Goal: Task Accomplishment & Management: Use online tool/utility

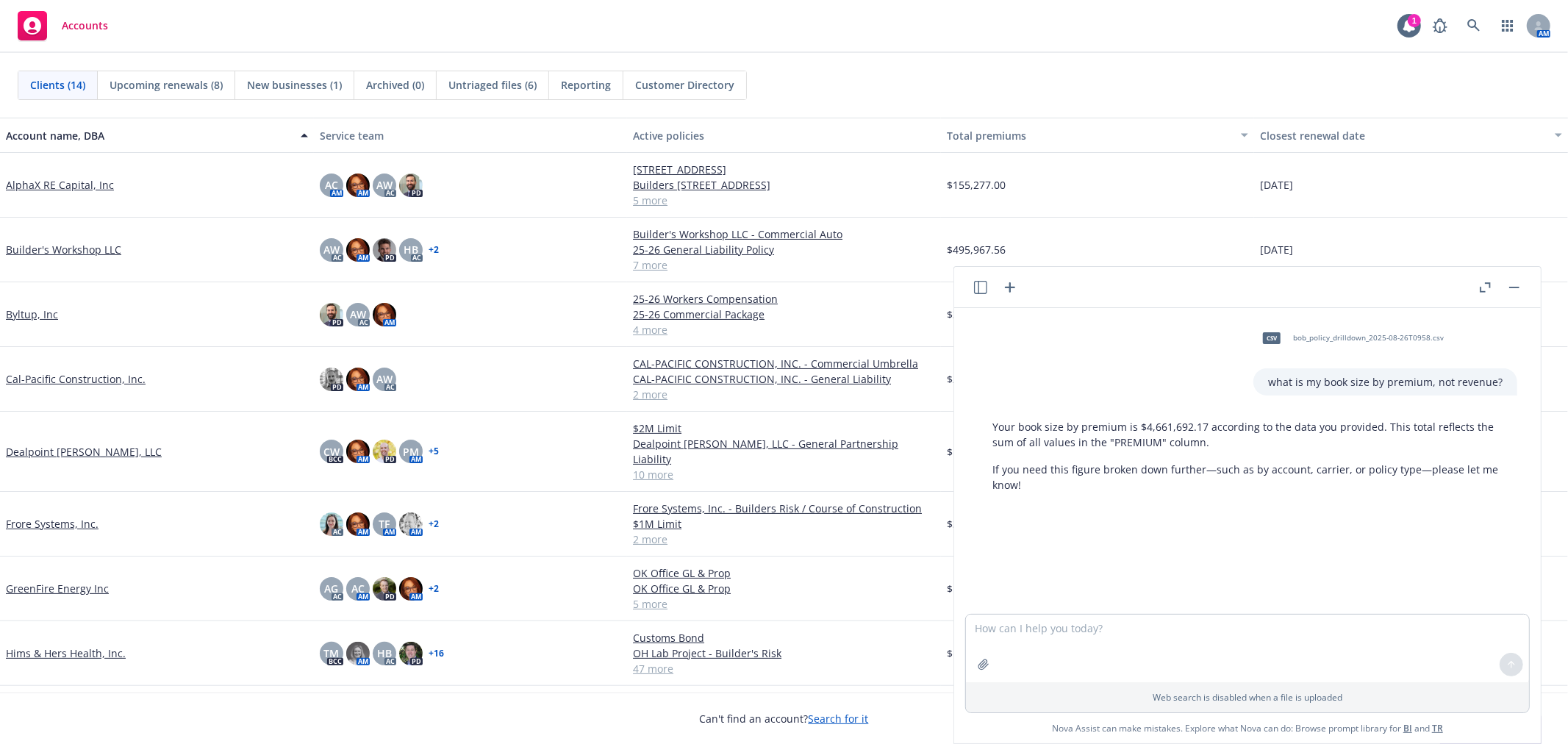
click at [1522, 284] on button "button" at bounding box center [1514, 287] width 18 height 18
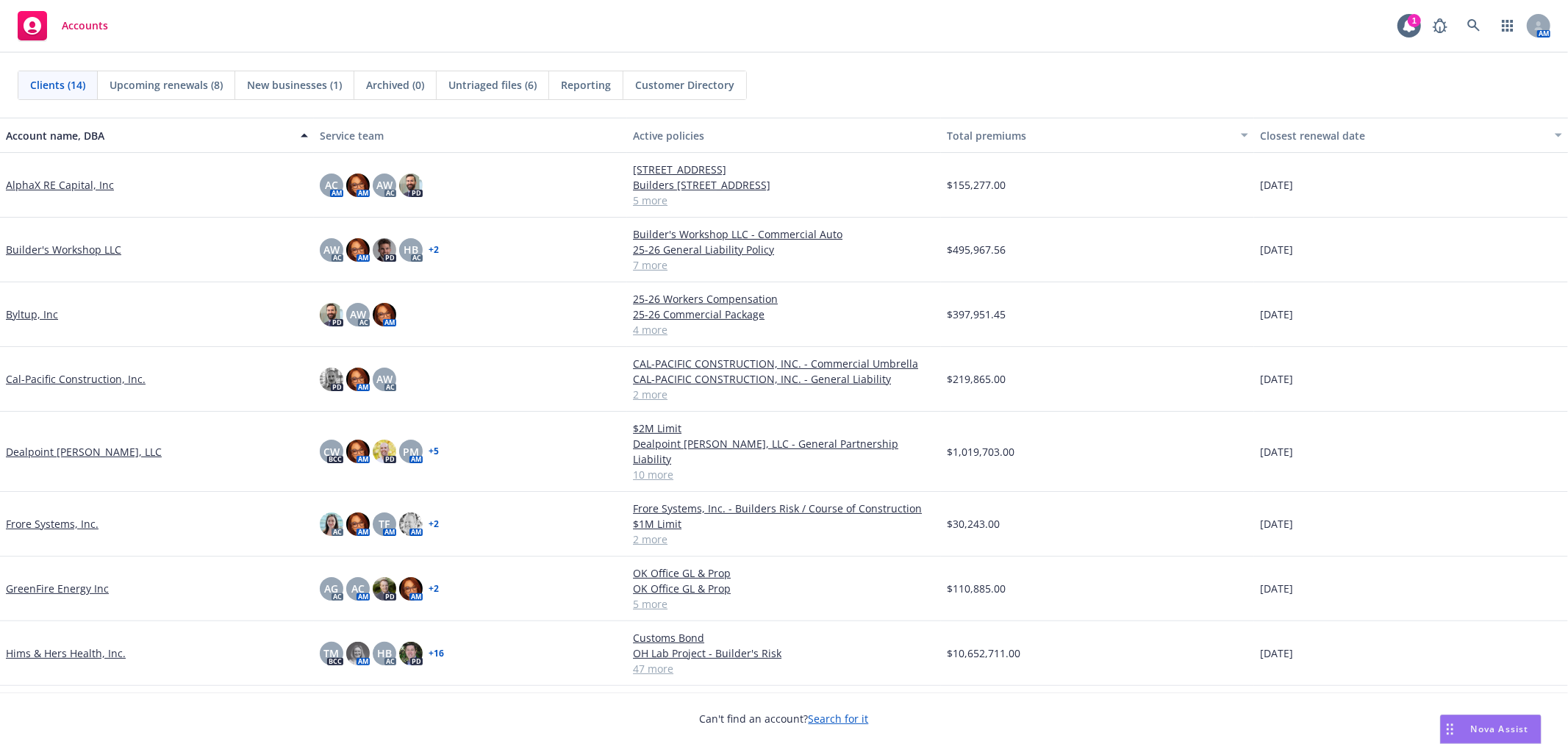
click at [83, 186] on link "AlphaX RE Capital, Inc" at bounding box center [60, 185] width 108 height 15
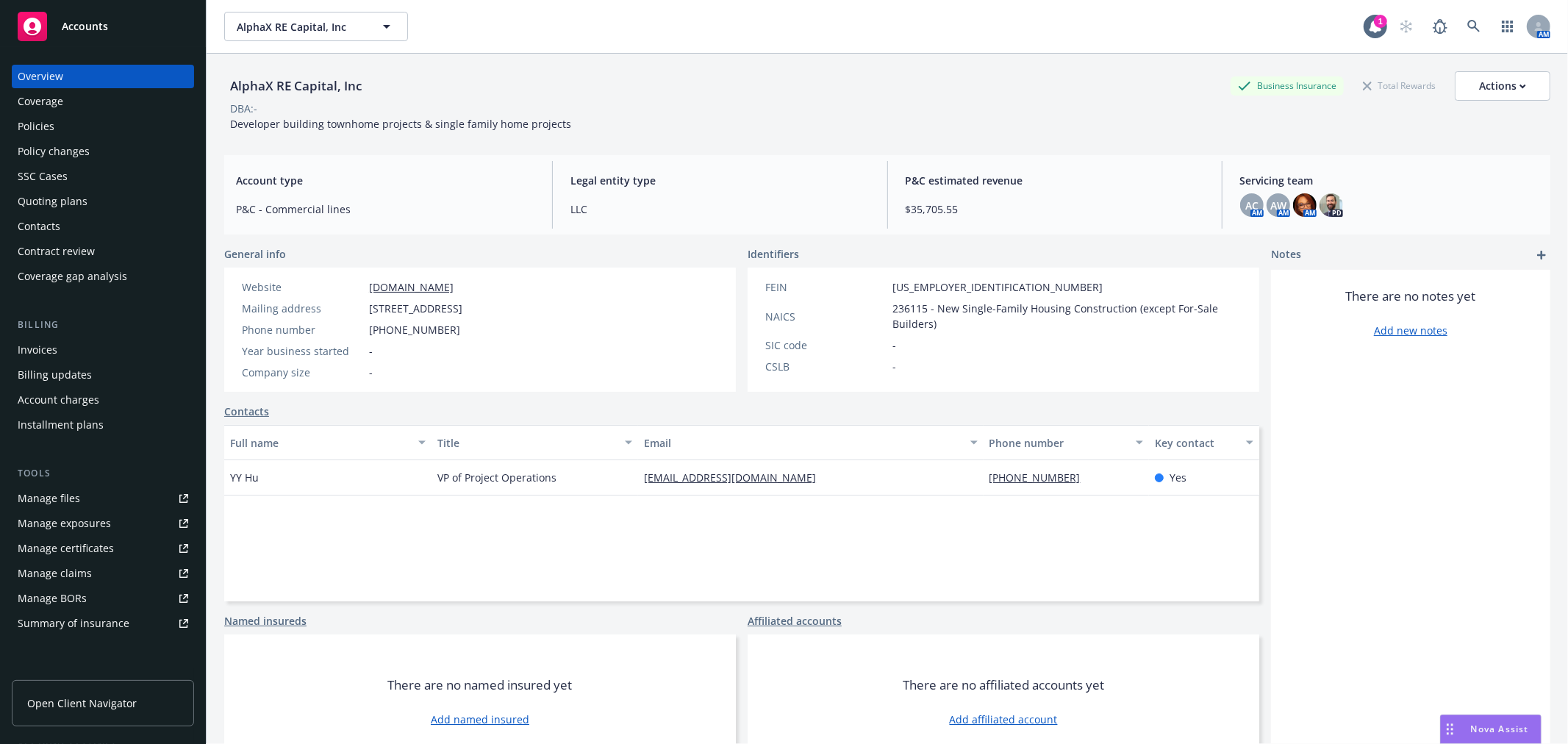
click at [67, 127] on div "Policies" at bounding box center [103, 127] width 171 height 24
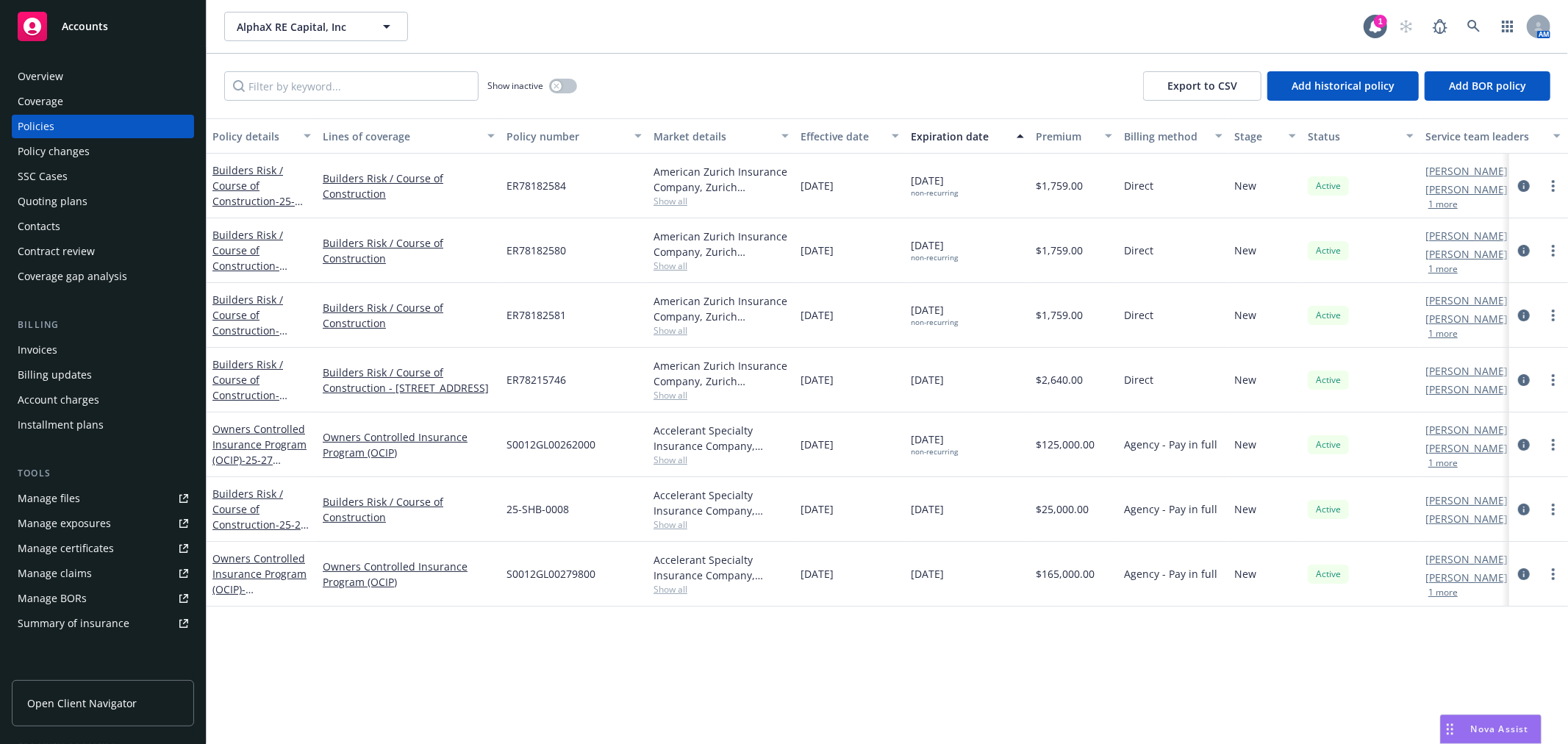
click at [94, 23] on span "Accounts" at bounding box center [85, 26] width 46 height 11
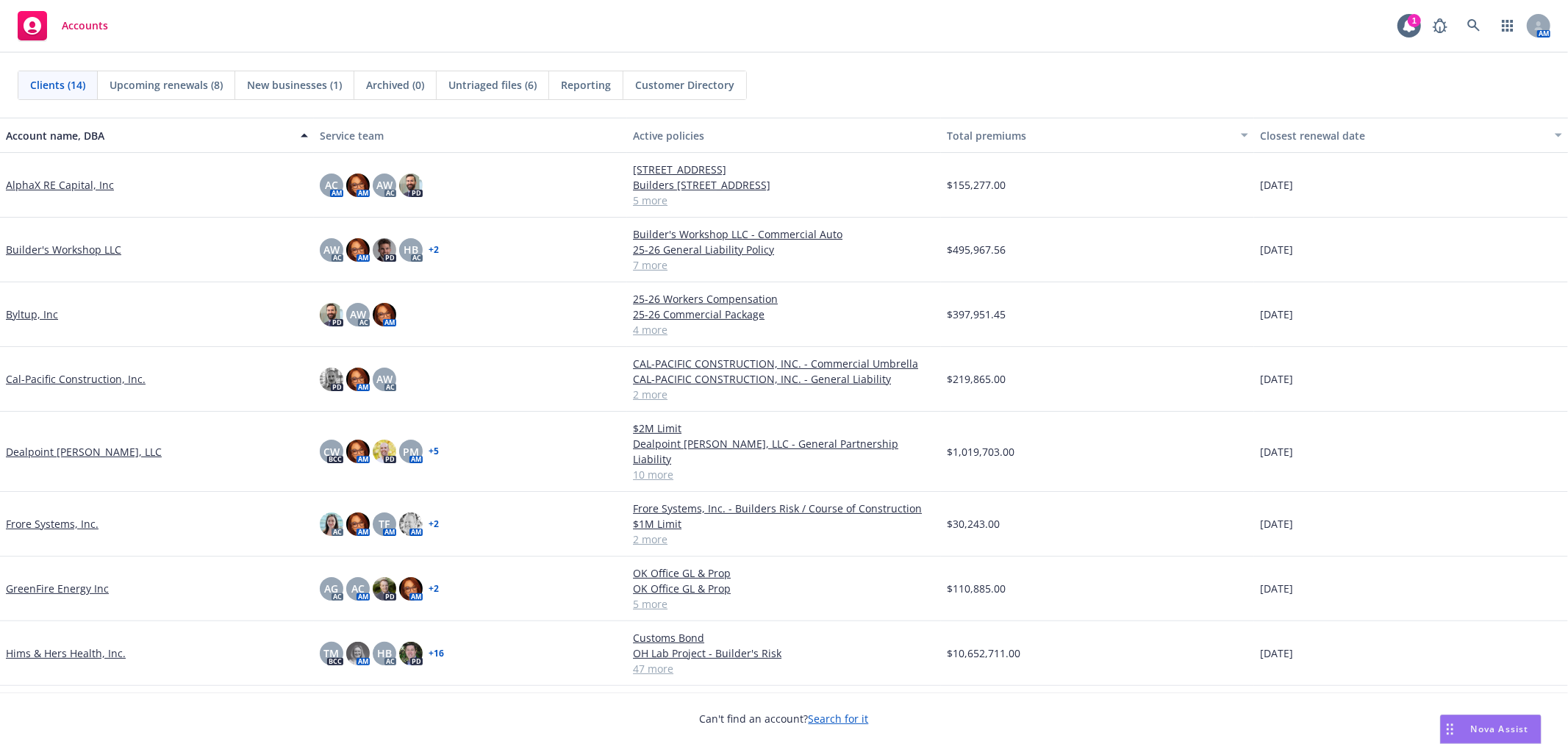
click at [70, 581] on link "GreenFire Energy Inc" at bounding box center [57, 588] width 103 height 15
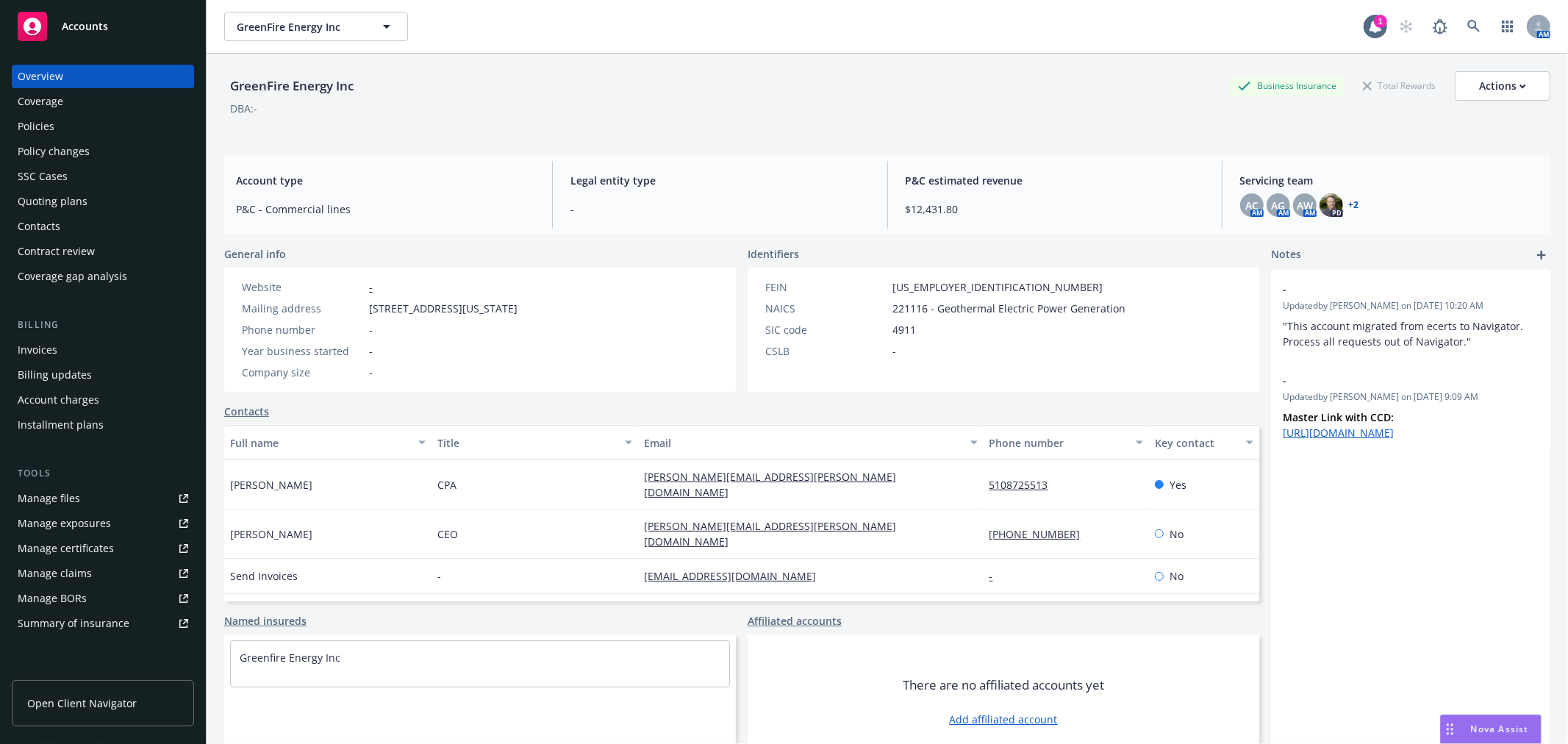
click at [101, 120] on div "Policies" at bounding box center [103, 127] width 171 height 24
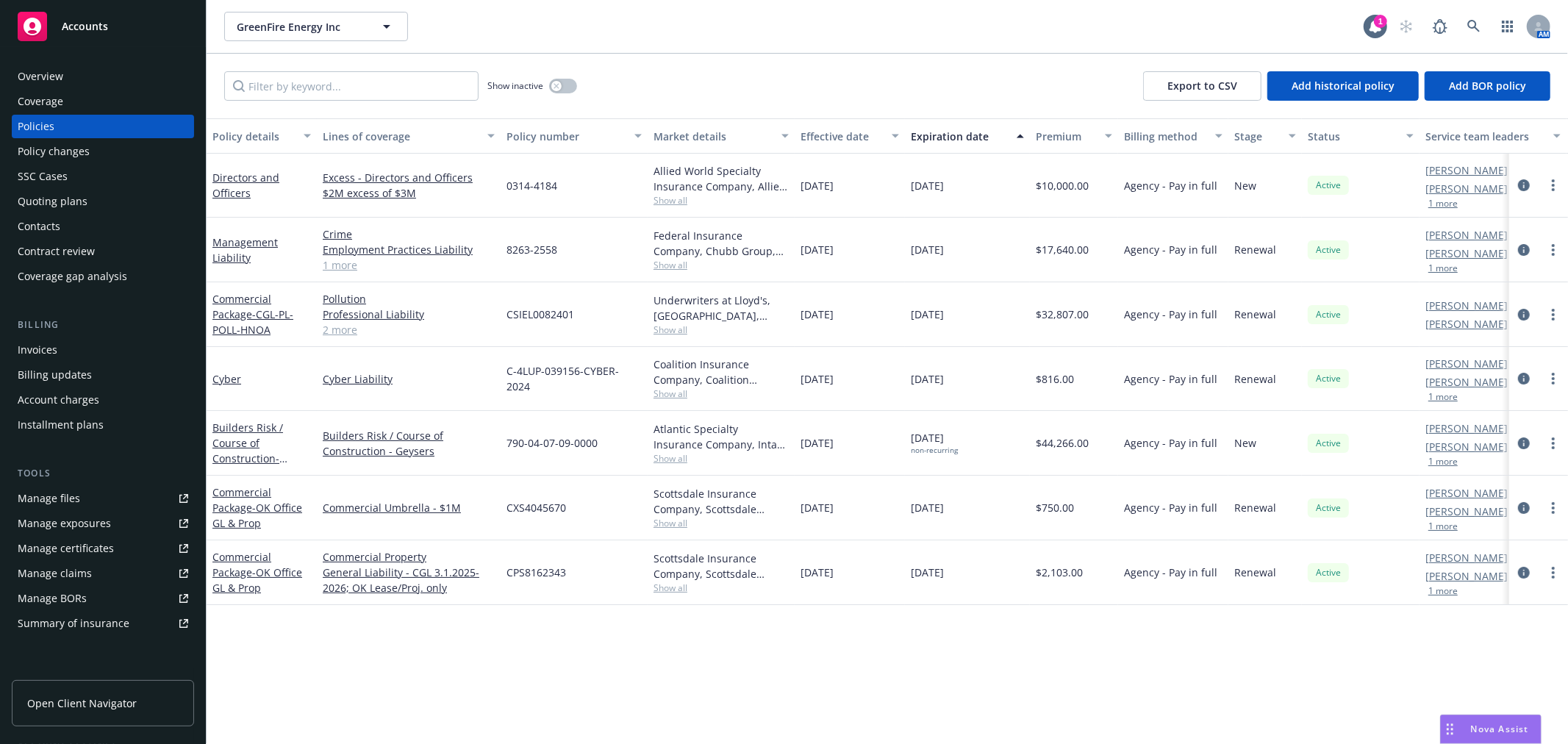
click at [98, 27] on span "Accounts" at bounding box center [85, 26] width 46 height 11
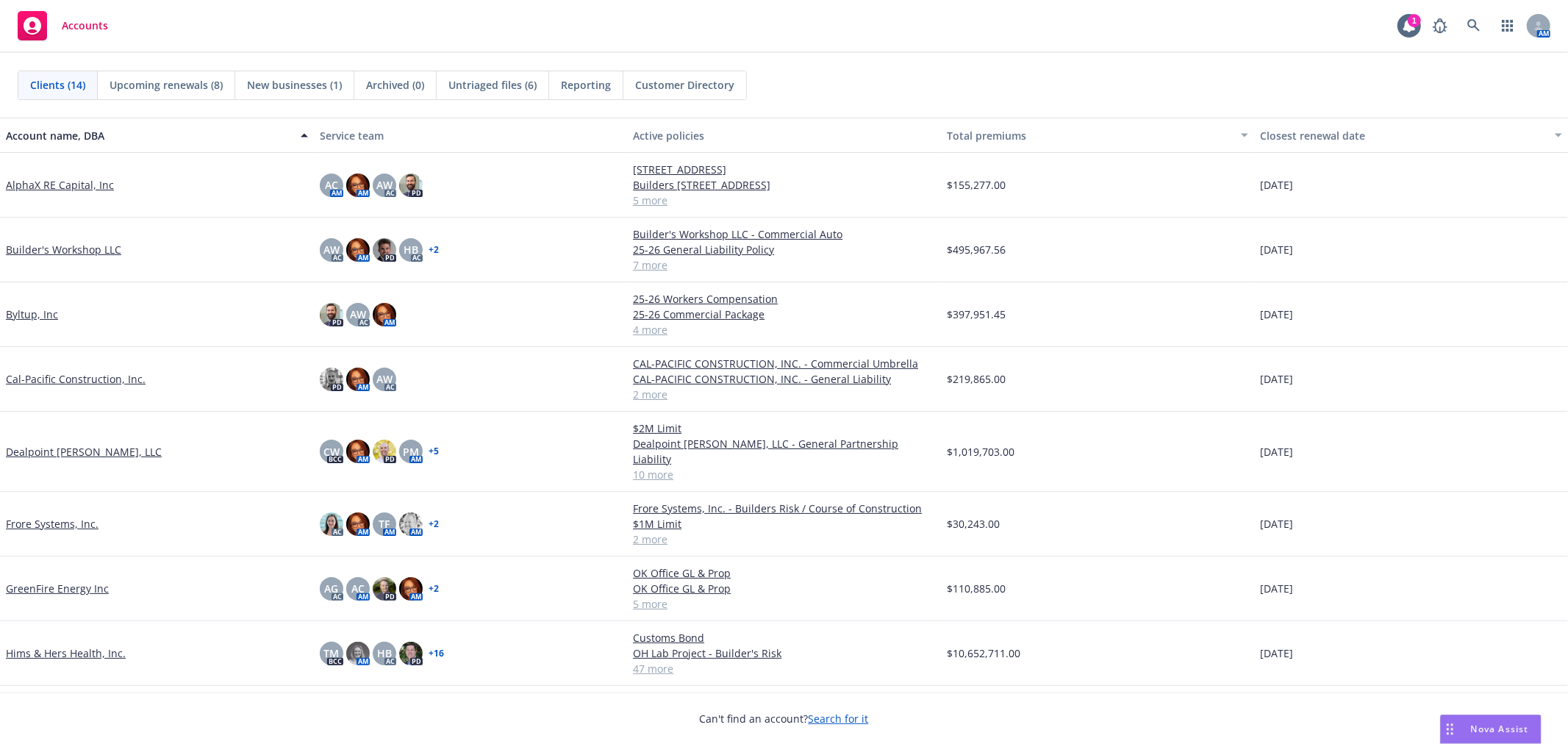
click at [78, 184] on link "AlphaX RE Capital, Inc" at bounding box center [60, 185] width 108 height 15
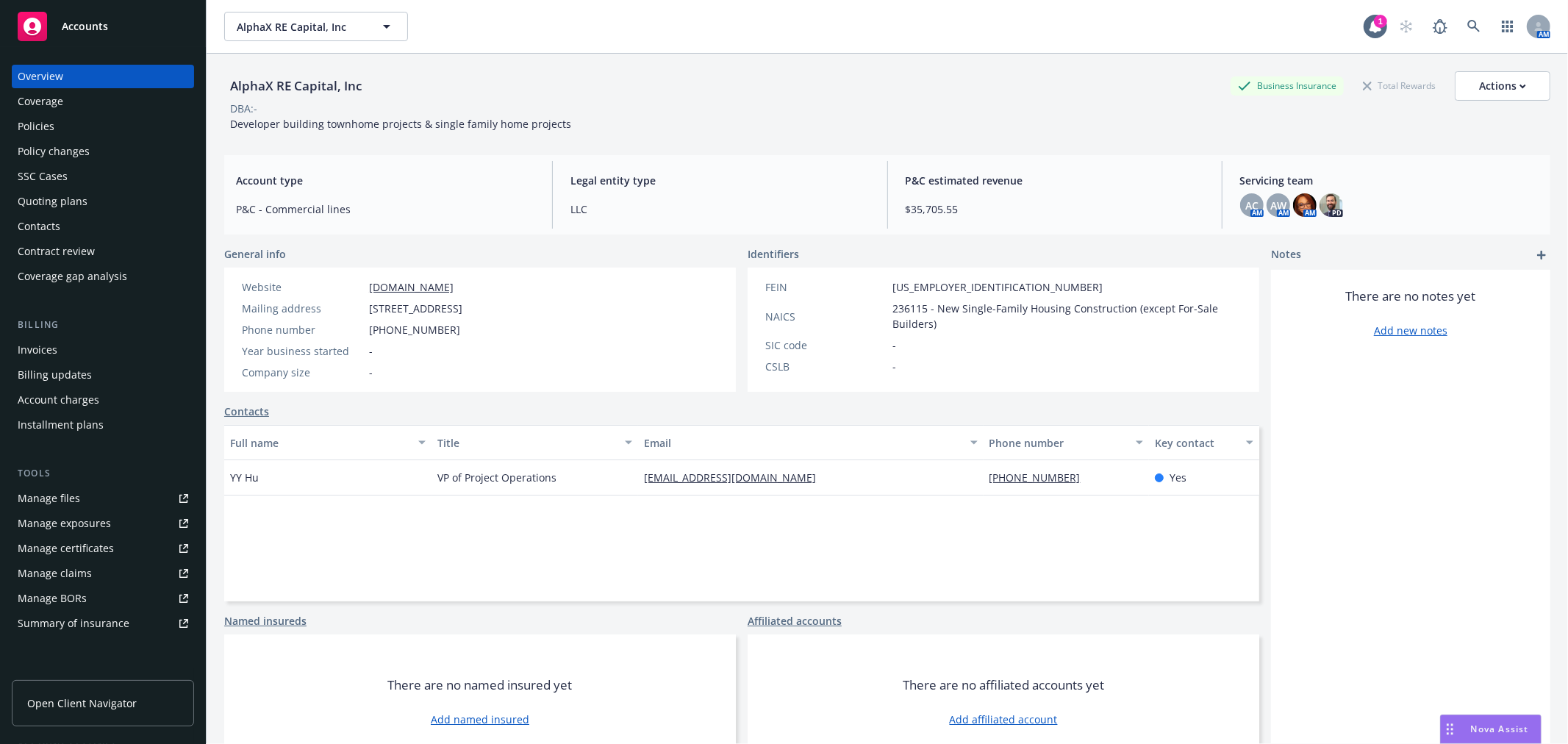
click at [55, 121] on div "Policies" at bounding box center [103, 127] width 171 height 24
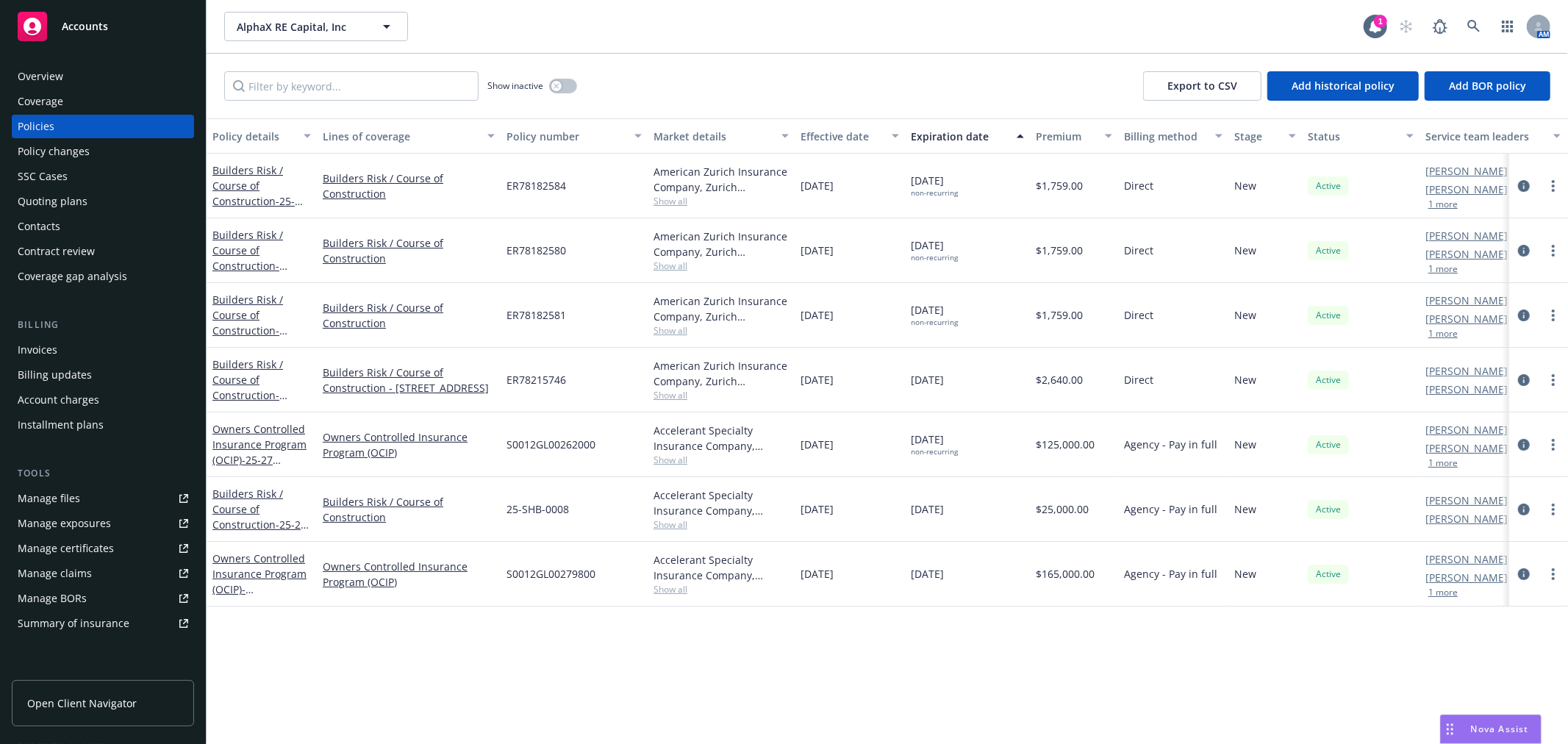
click at [108, 19] on div "Accounts" at bounding box center [103, 26] width 171 height 30
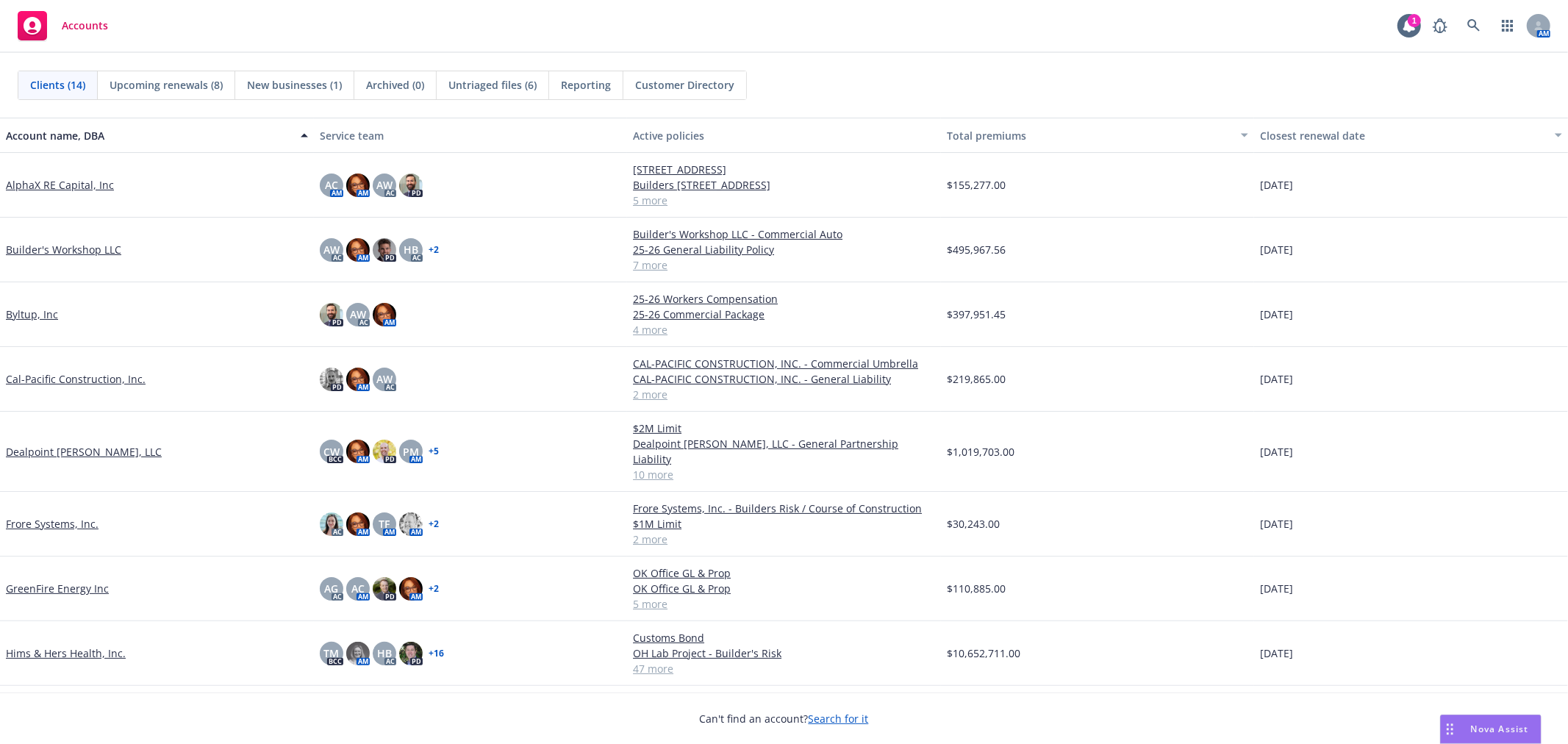
click at [24, 185] on link "AlphaX RE Capital, Inc" at bounding box center [60, 185] width 108 height 15
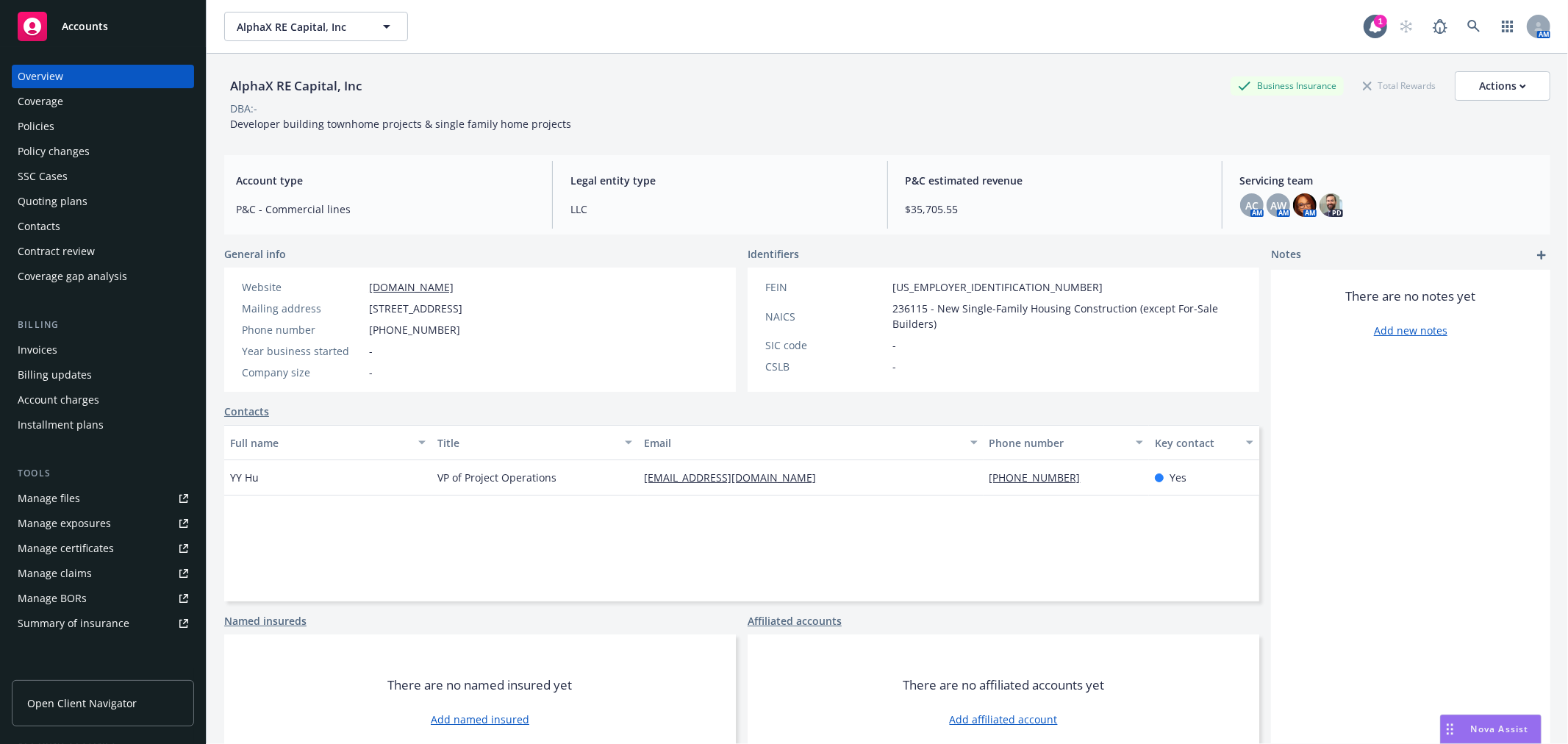
click at [61, 121] on div "Policies" at bounding box center [103, 127] width 171 height 24
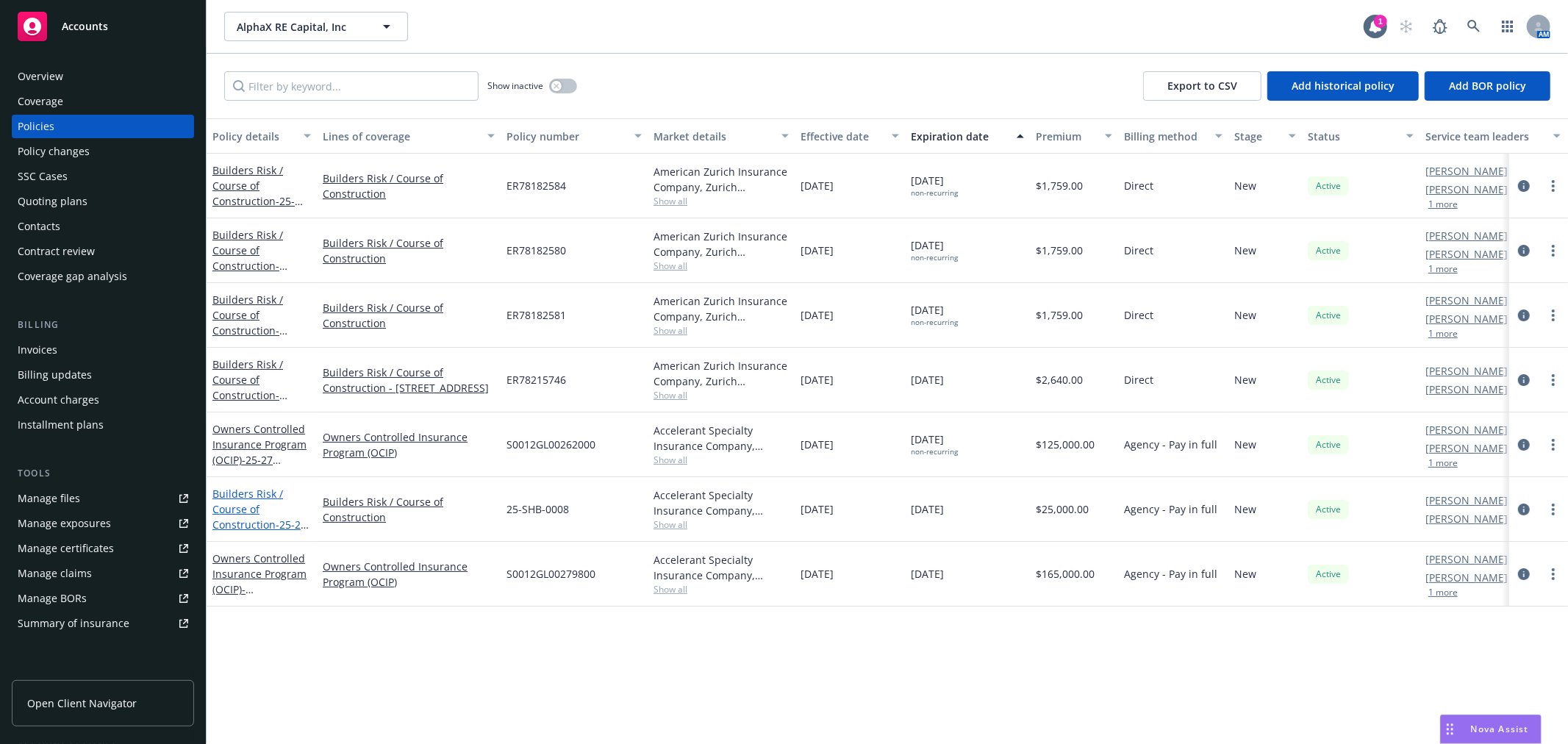
click at [240, 502] on link "Builders Risk / Course of Construction - 25-27 [PERSON_NAME] & [PERSON_NAME], L…" at bounding box center [260, 548] width 94 height 122
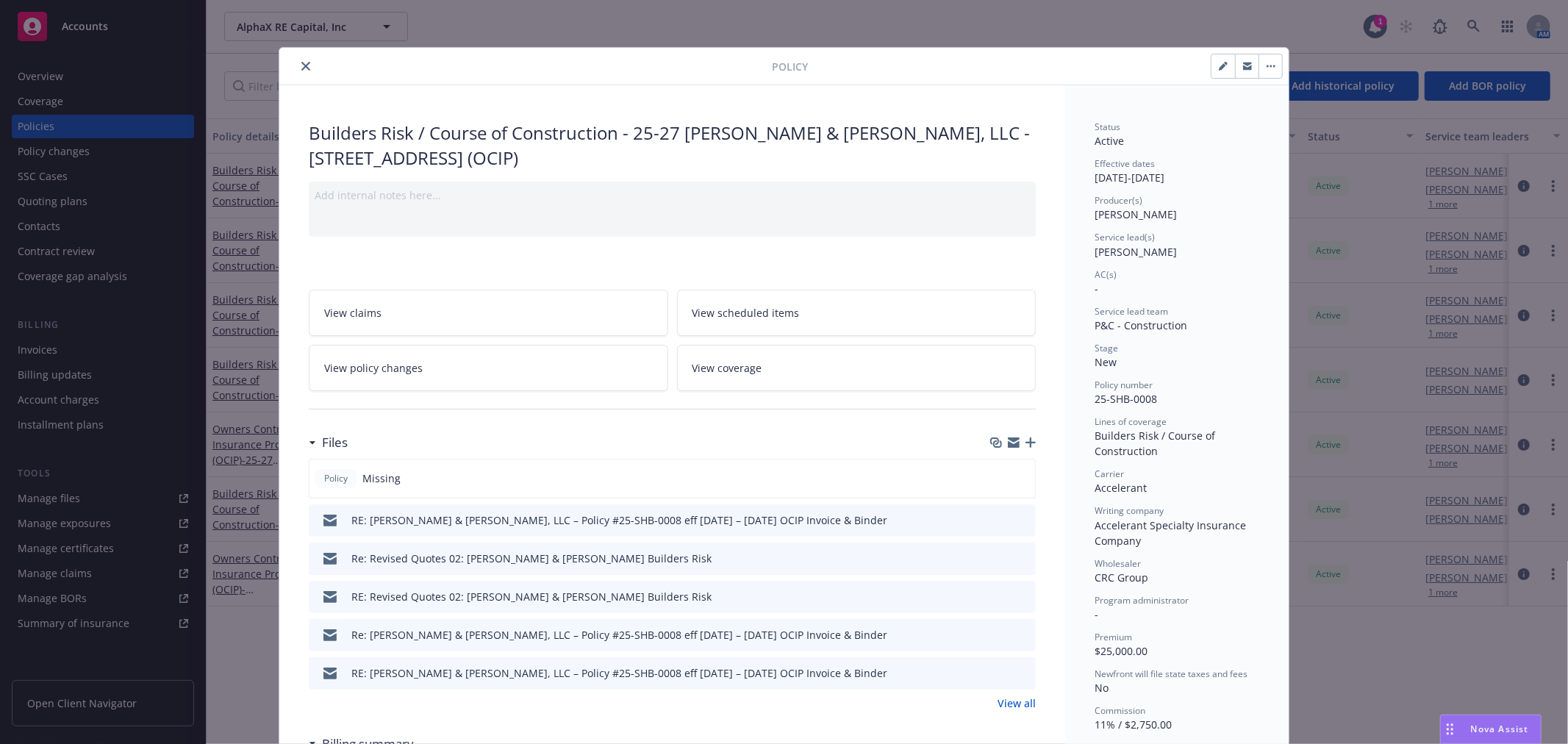
click at [305, 64] on button "close" at bounding box center [306, 66] width 18 height 18
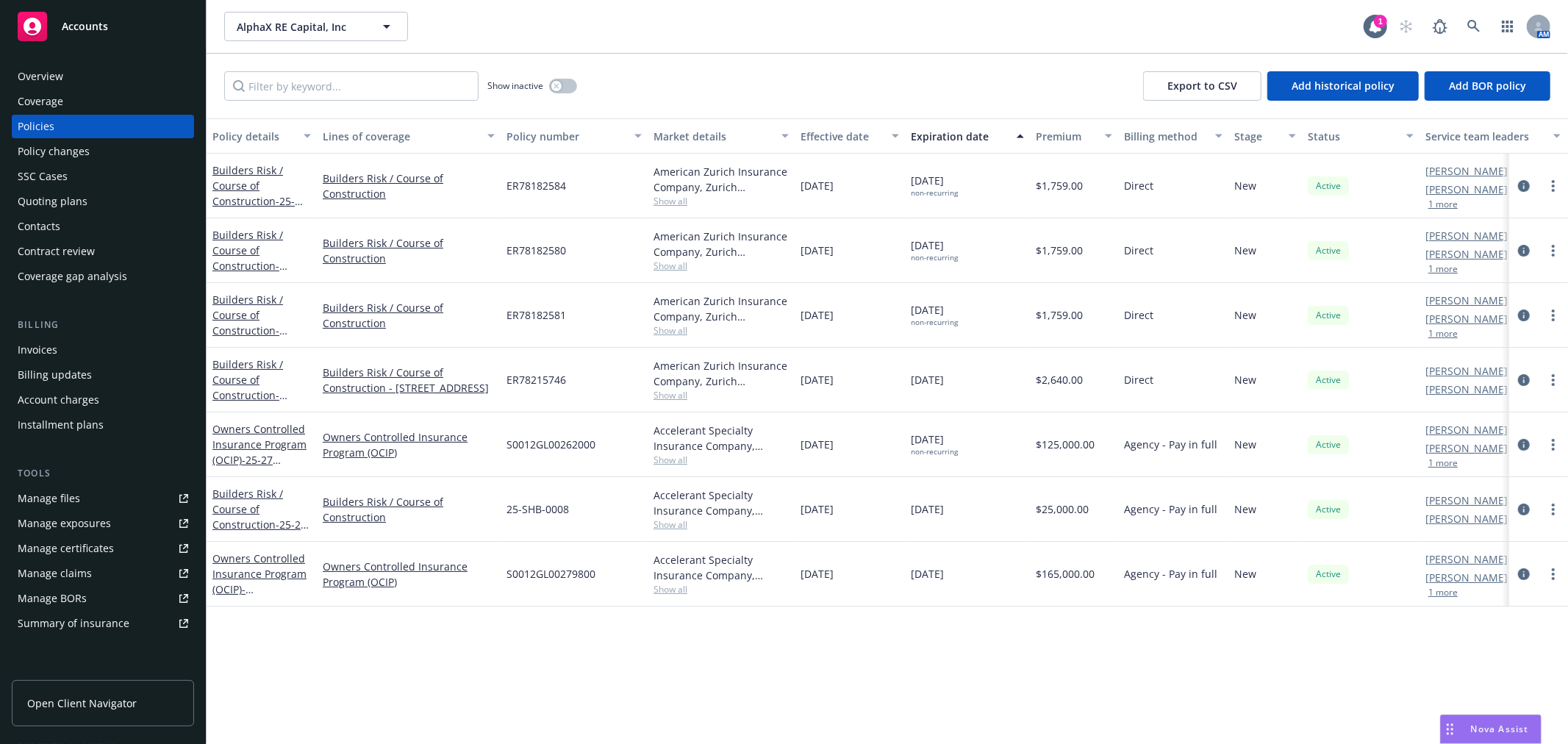
click at [82, 347] on div "Invoices" at bounding box center [103, 350] width 171 height 24
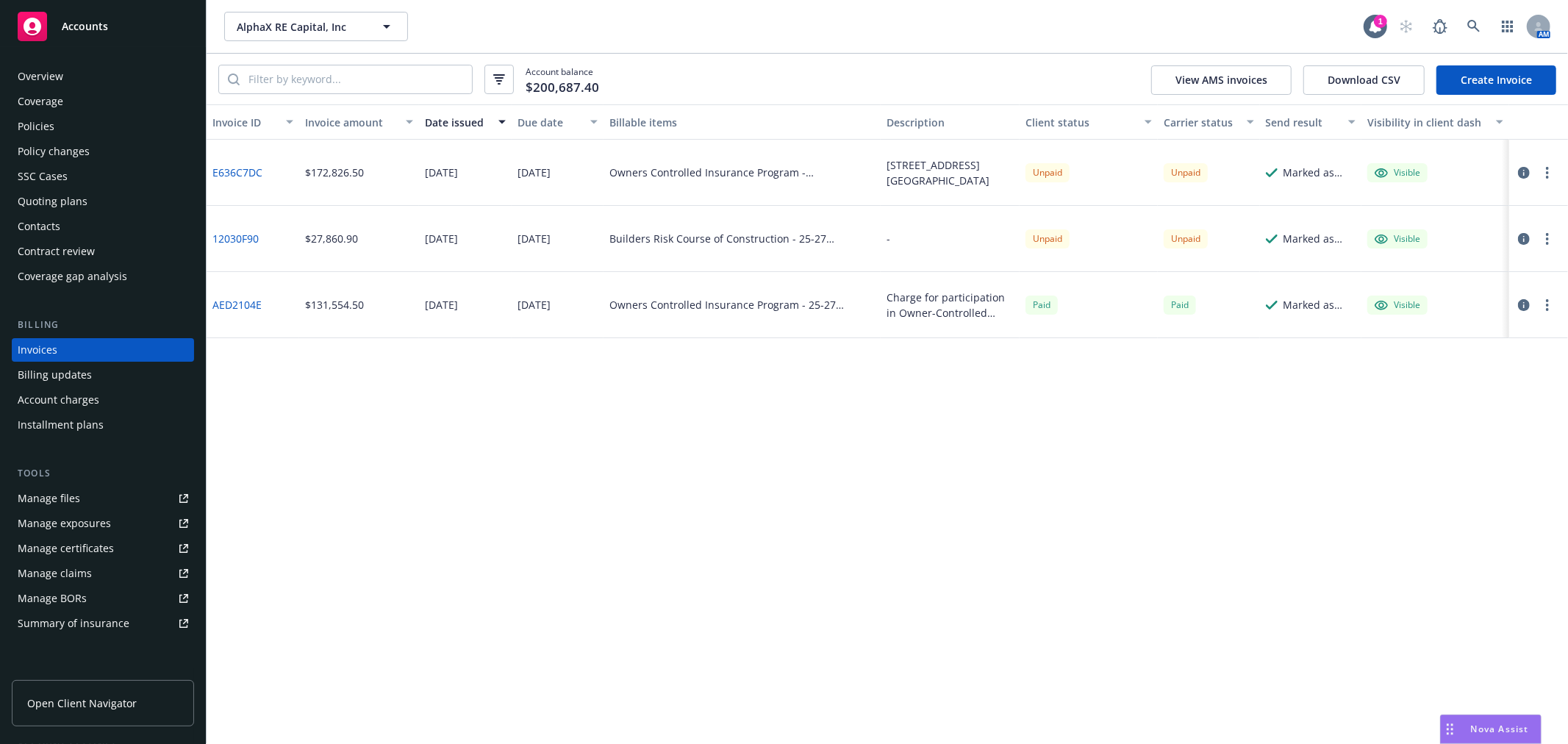
click at [111, 23] on div "Accounts" at bounding box center [103, 26] width 171 height 30
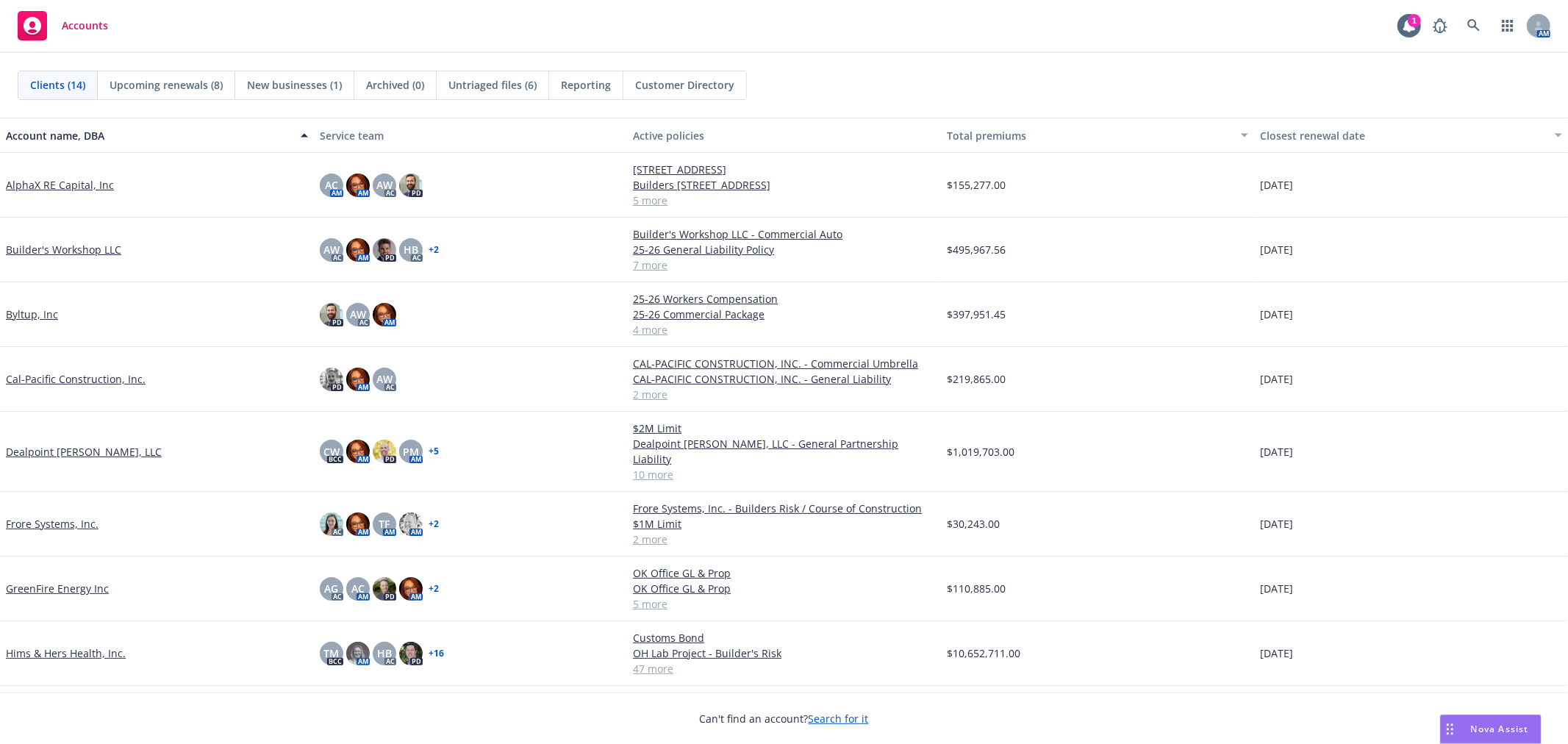
click at [1500, 726] on span "Nova Assist" at bounding box center [1500, 729] width 58 height 12
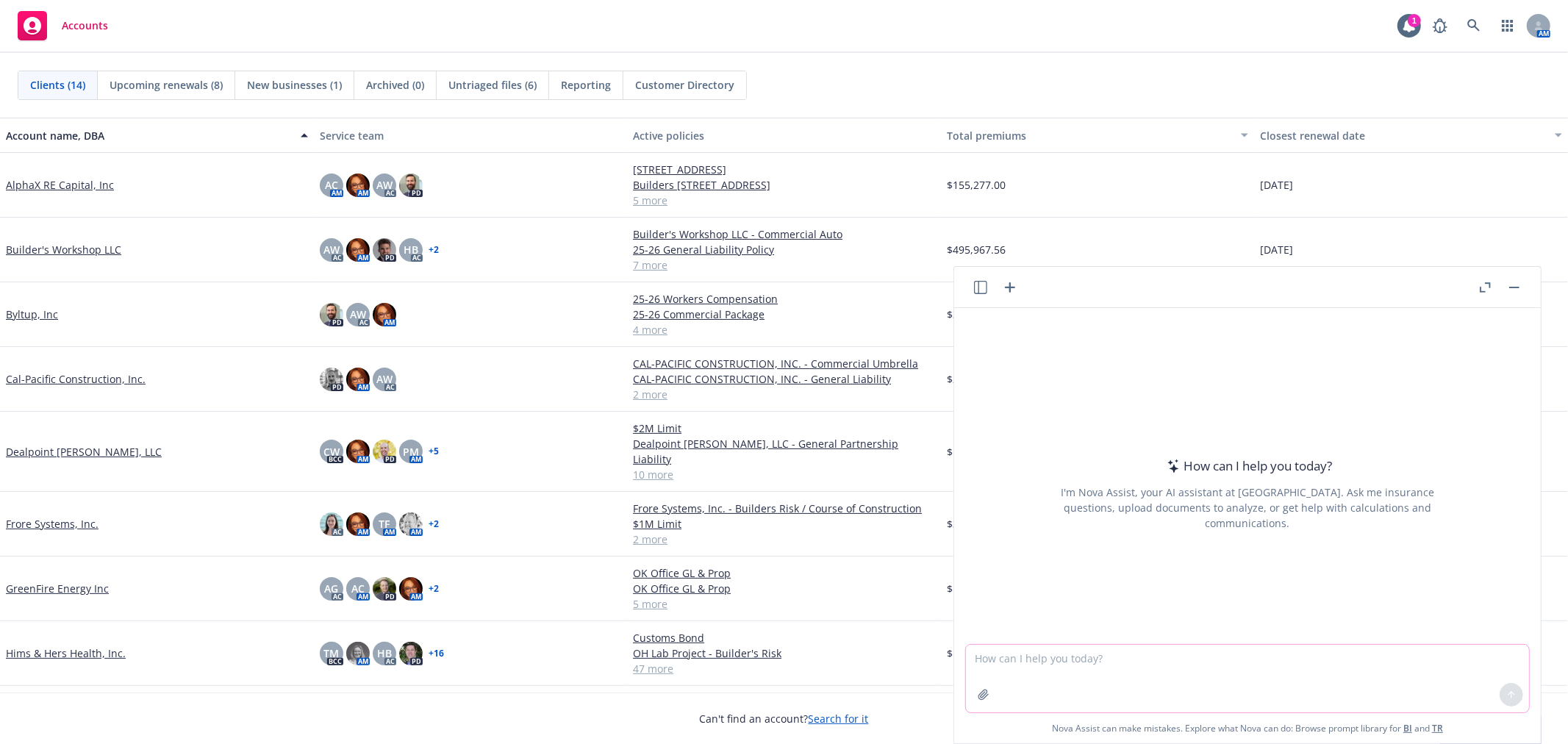
click at [1092, 660] on textarea at bounding box center [1247, 678] width 563 height 68
paste textarea "Hi [PERSON_NAME], I apologize for bugging you about this one but the client is …"
type textarea "help me reowrd this email to my Underwriter - Hi [PERSON_NAME], I apologize for…"
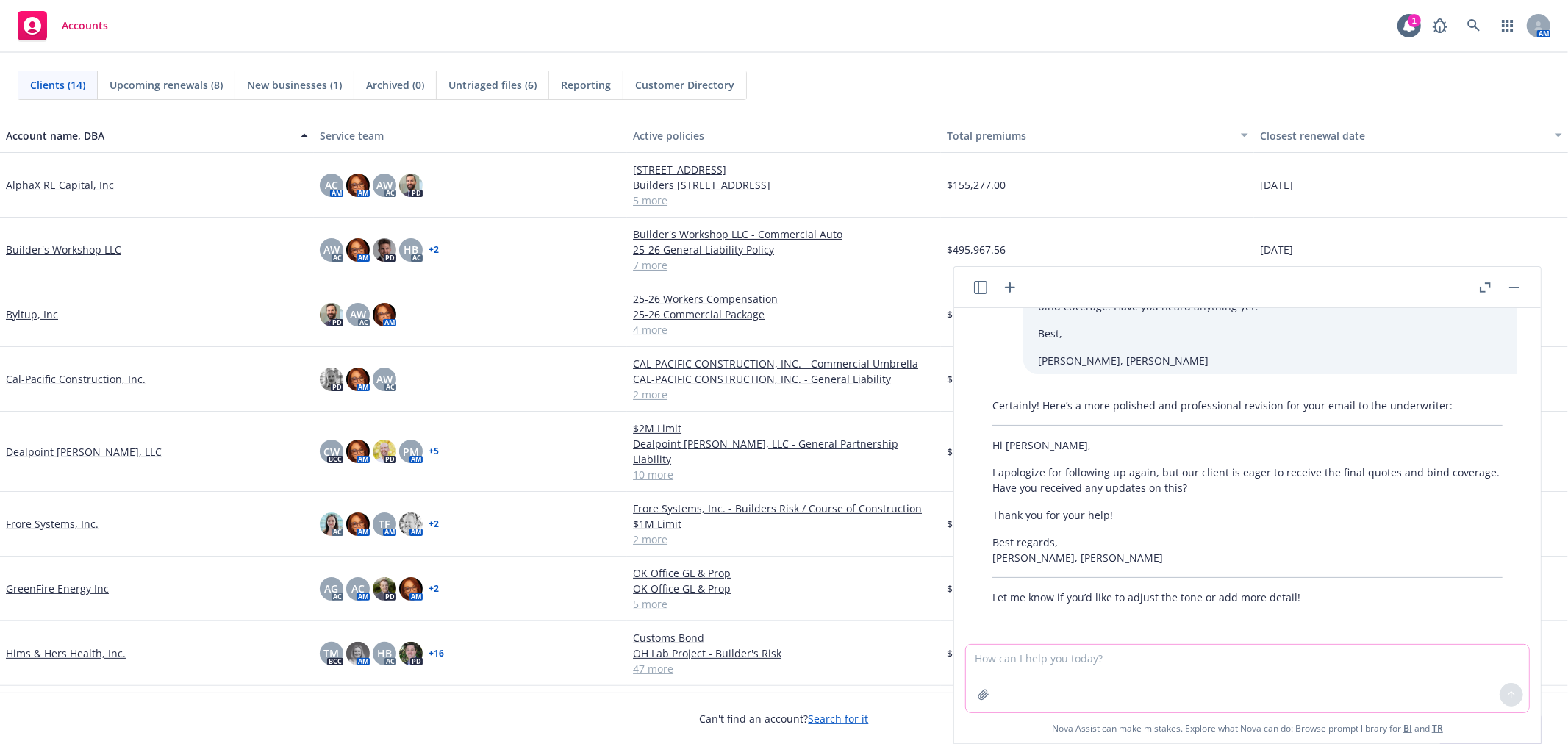
scroll to position [72, 0]
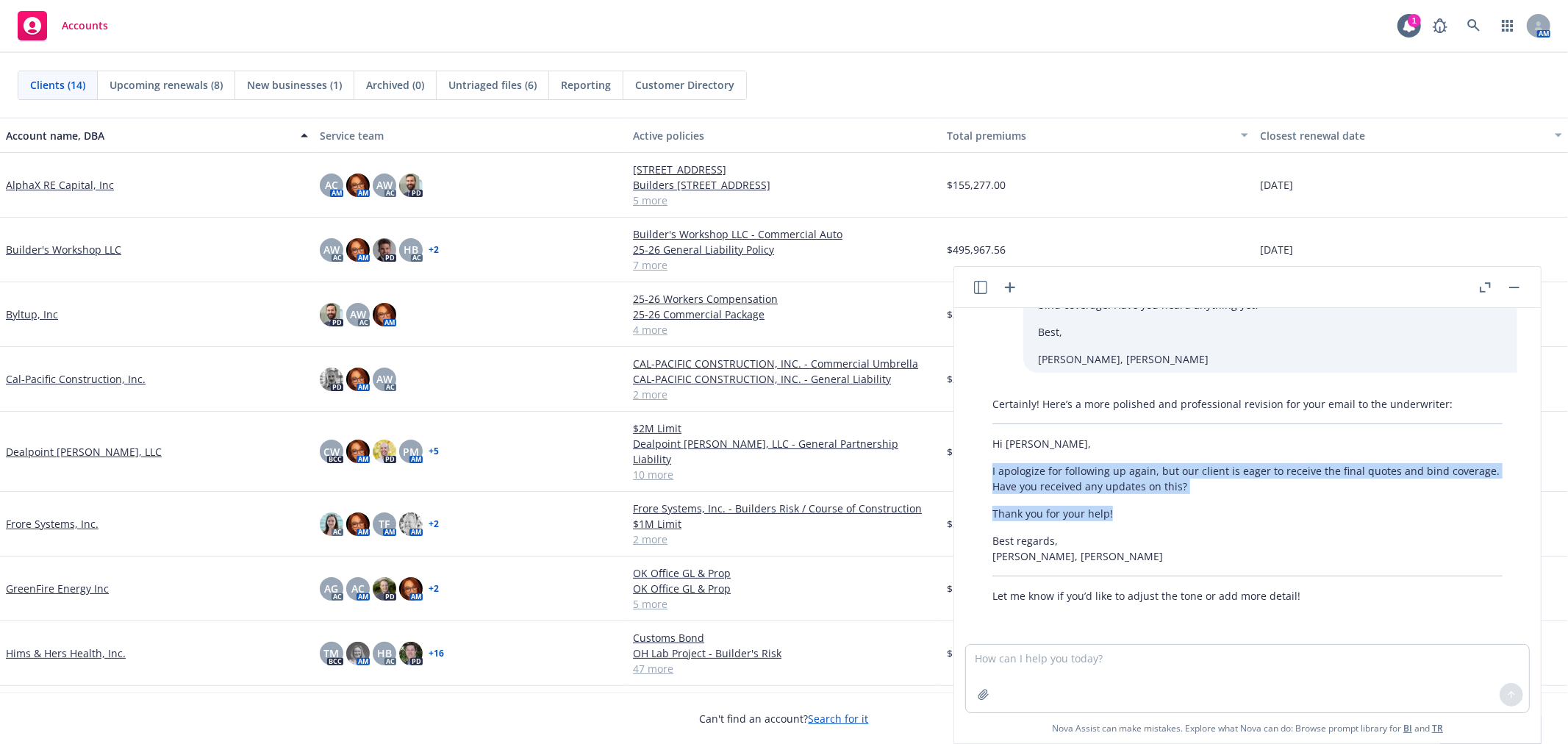
drag, startPoint x: 990, startPoint y: 470, endPoint x: 1130, endPoint y: 518, distance: 148.0
click at [1130, 518] on div "Certainly! Here’s a more polished and professional revision for your email to t…" at bounding box center [1247, 500] width 539 height 220
copy div "I apologize for following up again, but our client is eager to receive the fina…"
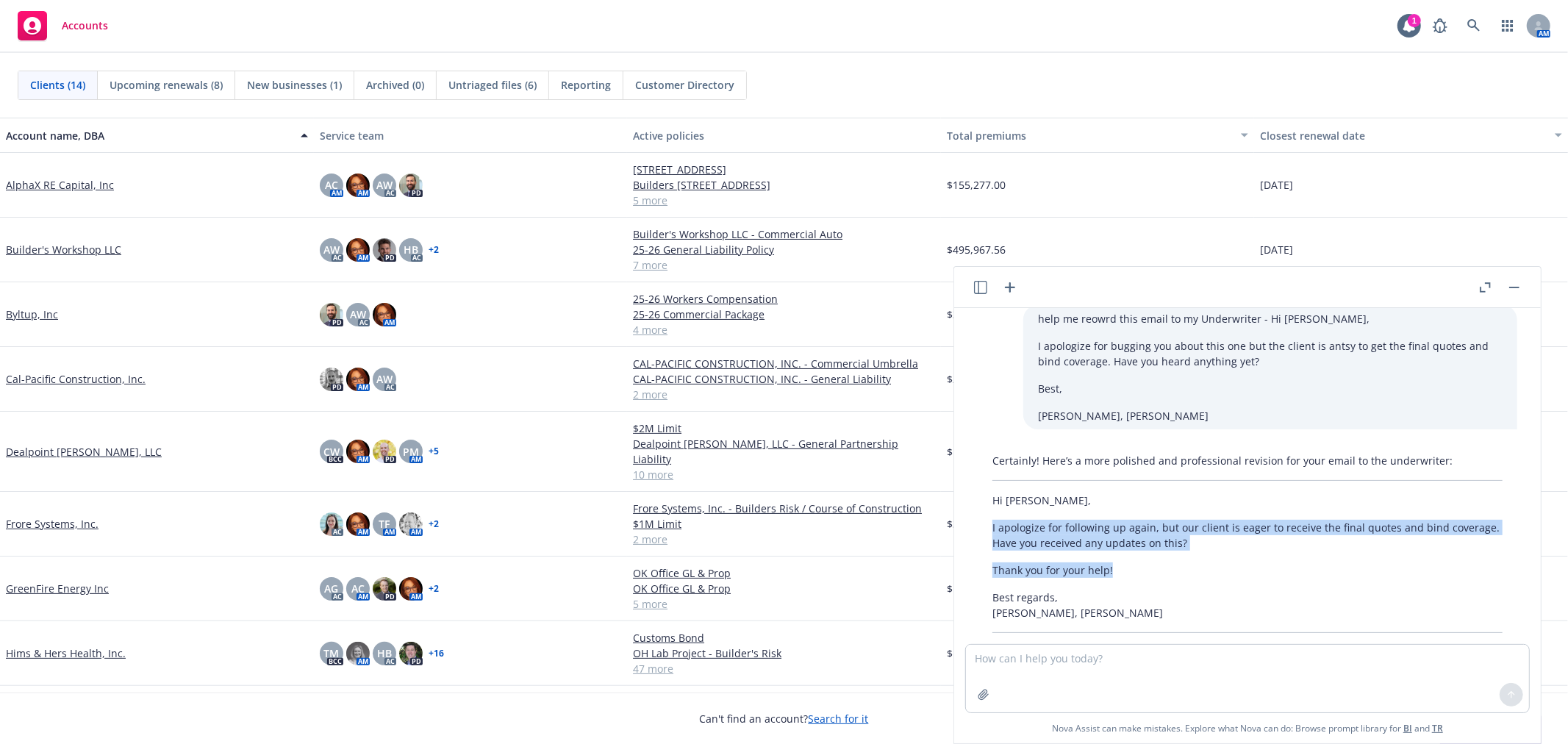
scroll to position [0, 0]
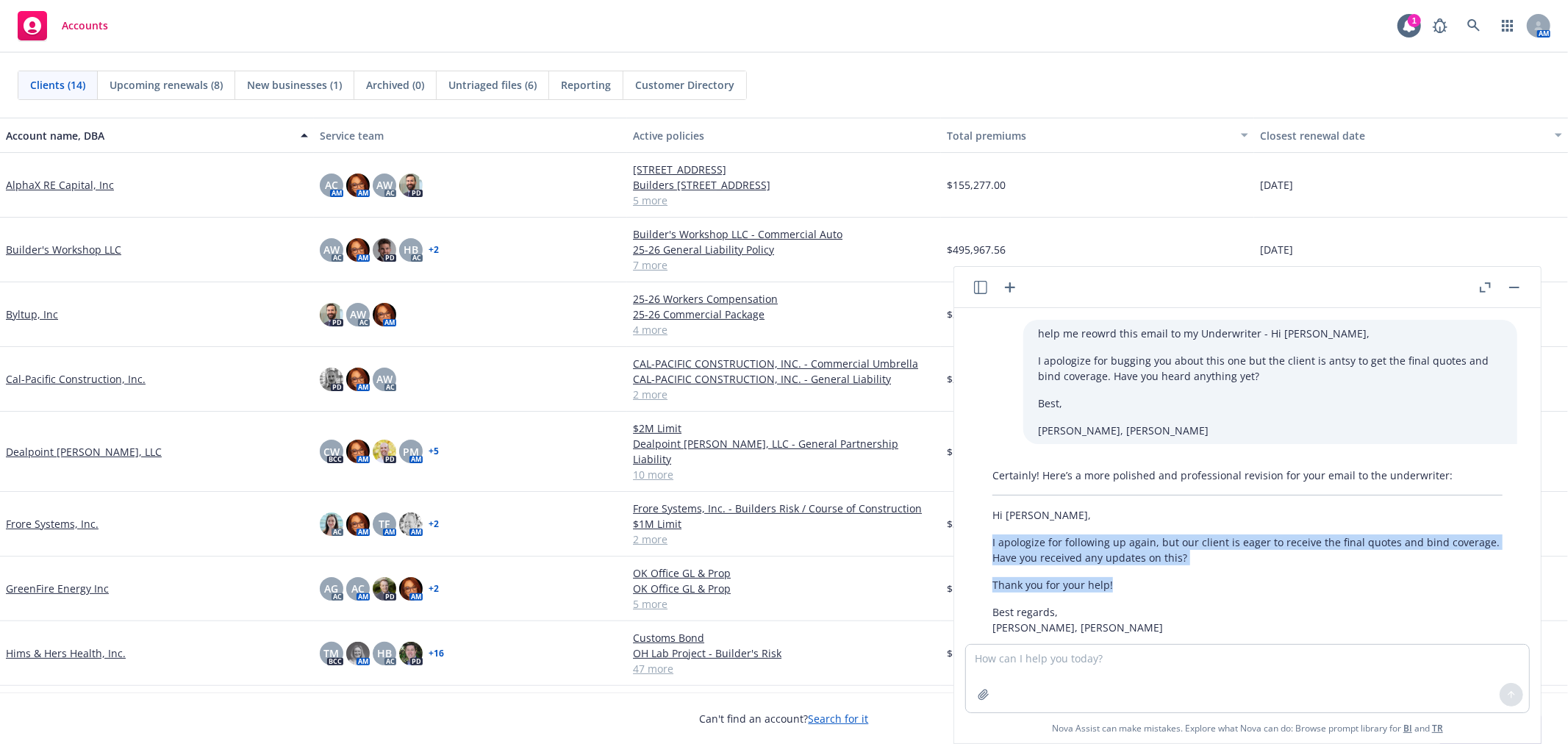
click at [974, 285] on icon "button" at bounding box center [980, 287] width 13 height 13
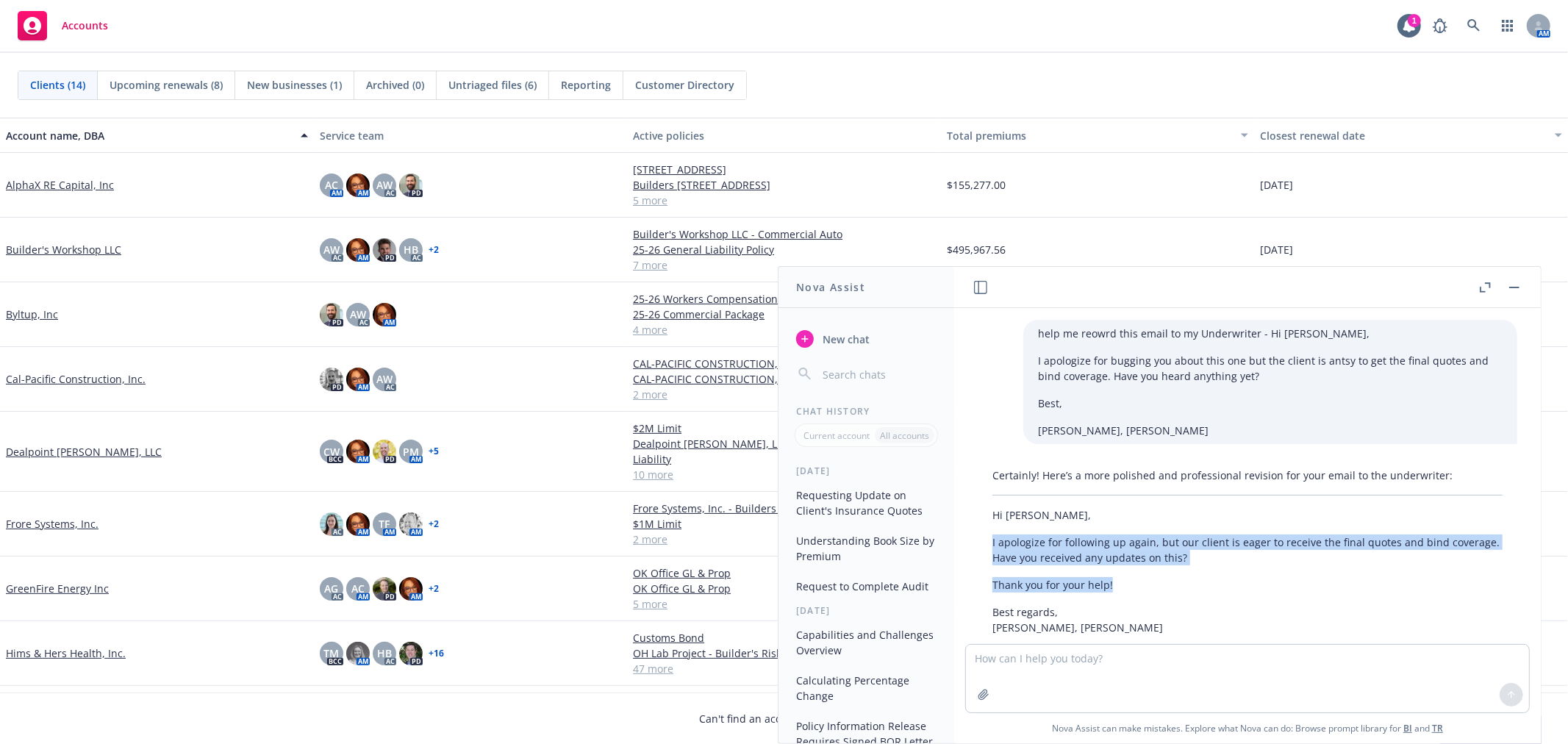
click at [886, 542] on button "Understanding Book Size by Premium" at bounding box center [866, 549] width 152 height 40
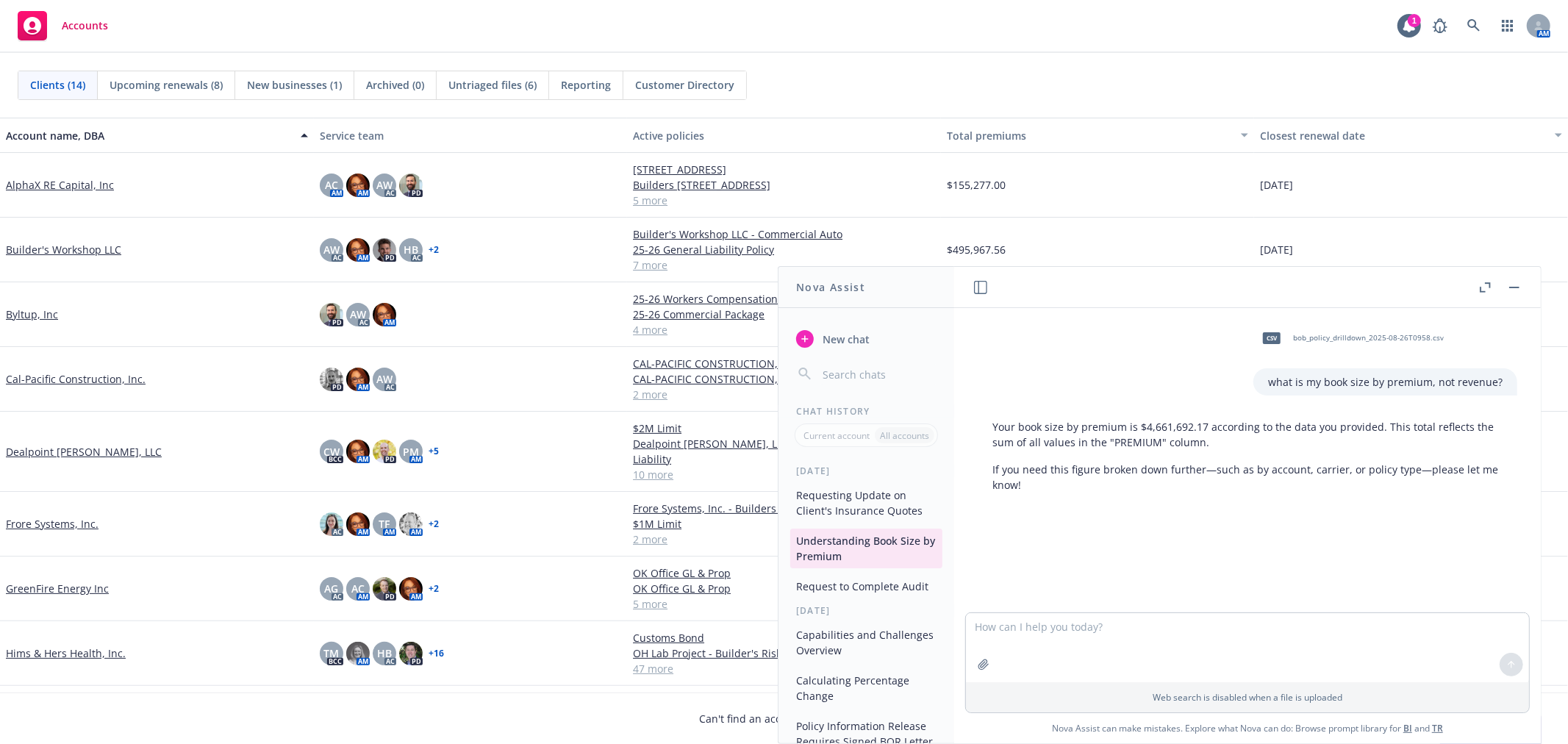
click at [1244, 656] on textarea at bounding box center [1247, 648] width 563 height 69
click at [1479, 24] on icon at bounding box center [1474, 25] width 13 height 13
click at [1518, 281] on button "button" at bounding box center [1514, 287] width 18 height 18
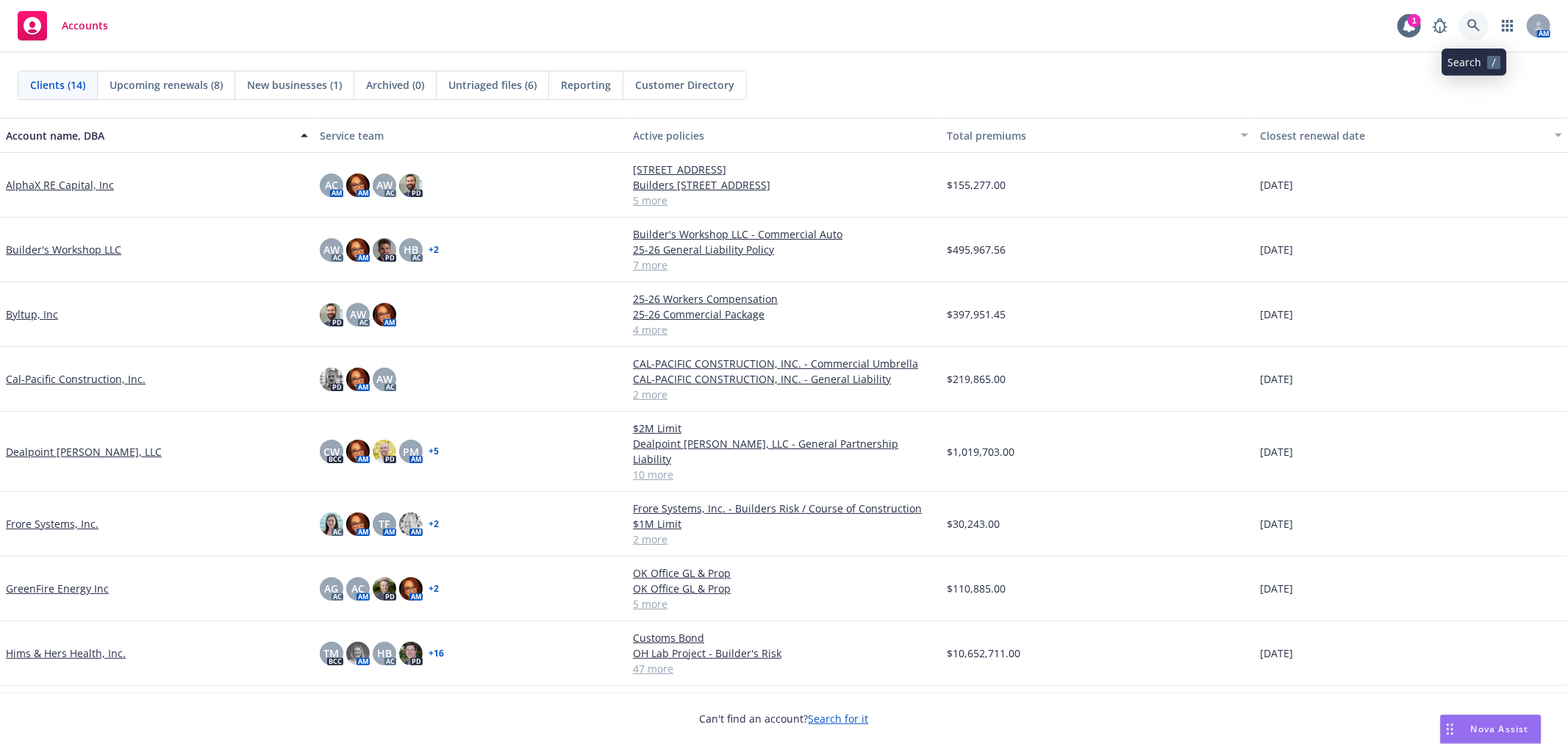
click at [1469, 24] on icon at bounding box center [1474, 25] width 13 height 13
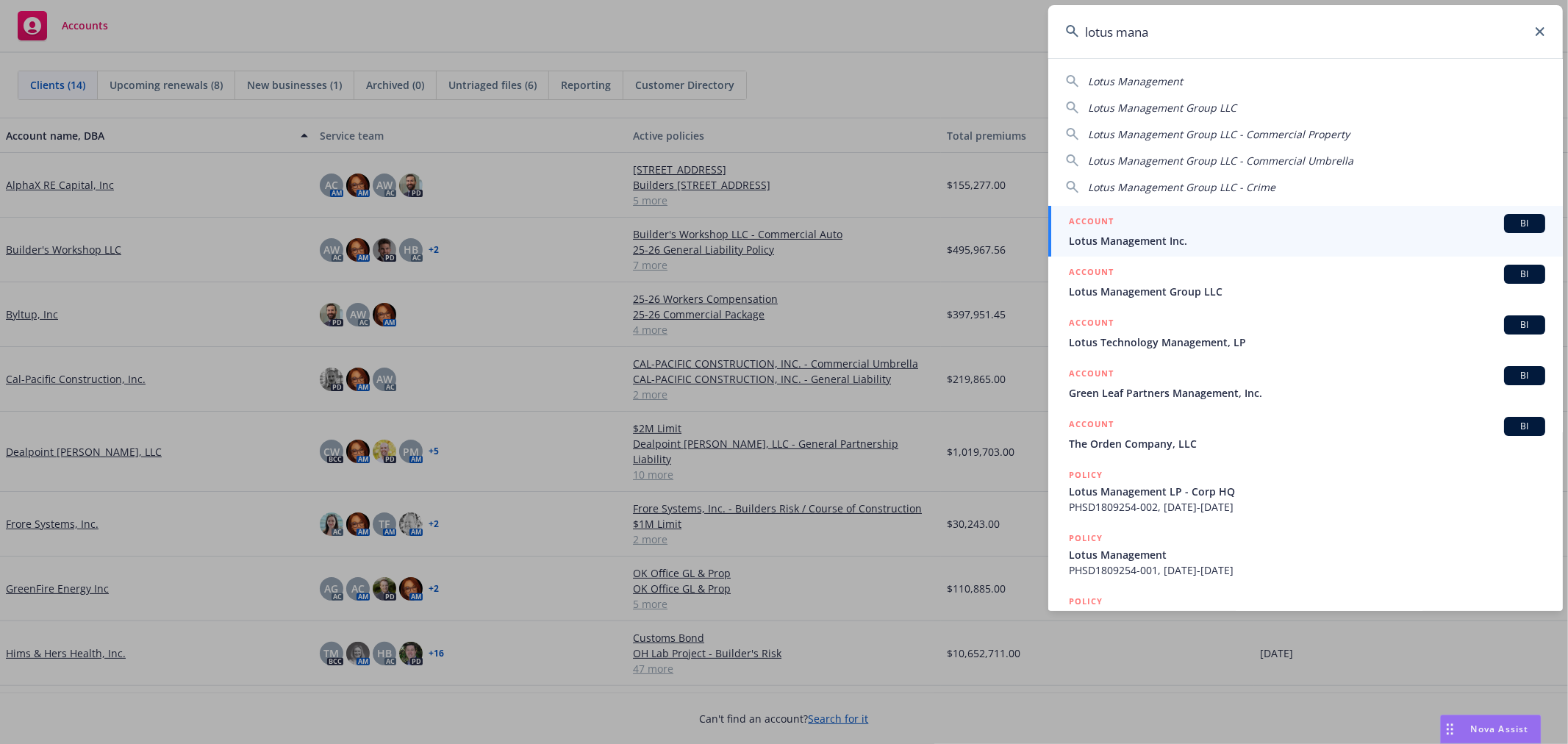
type input "lotus mana"
click at [1214, 233] on span "Lotus Management Inc." at bounding box center [1307, 241] width 476 height 15
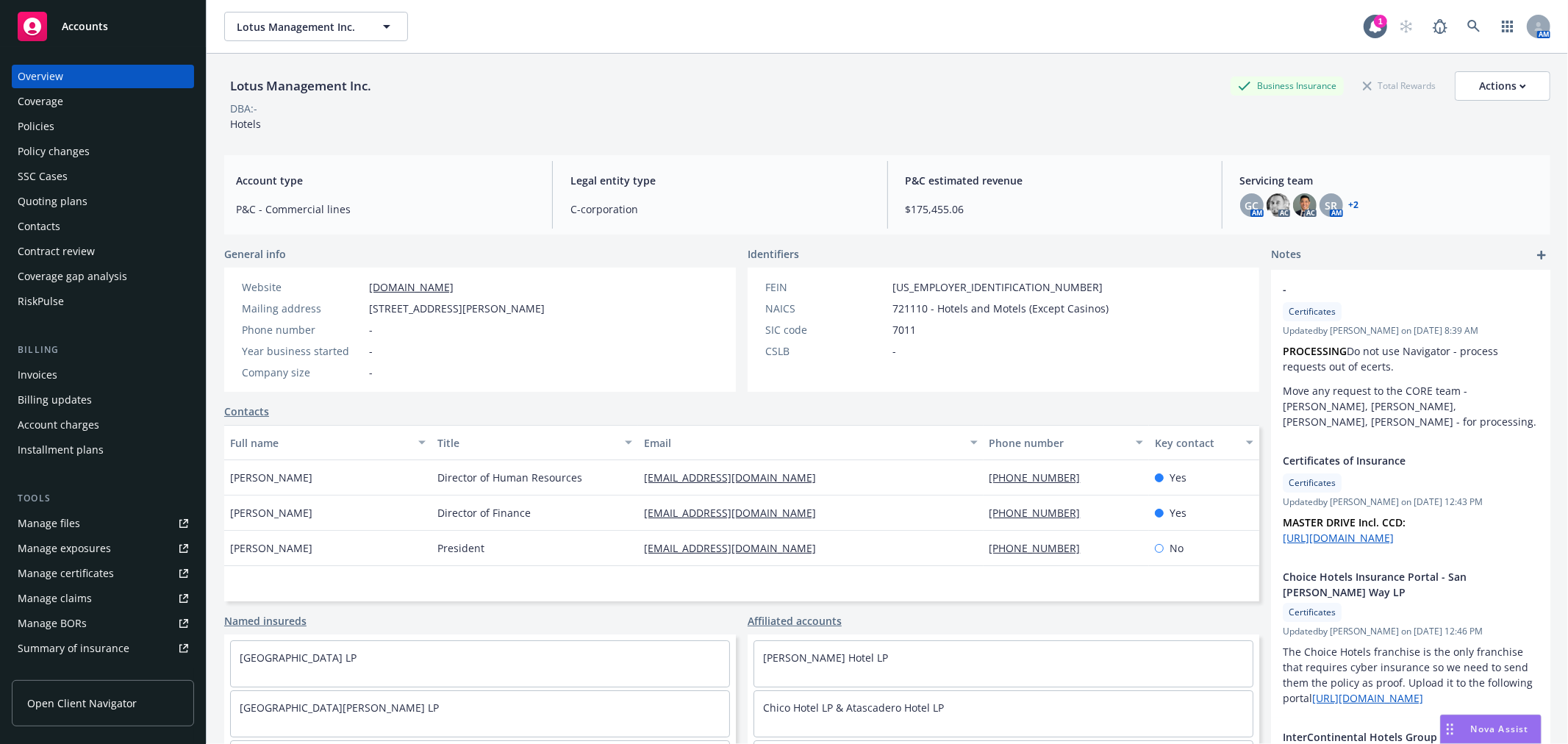
click at [40, 118] on div "Policies" at bounding box center [36, 127] width 37 height 24
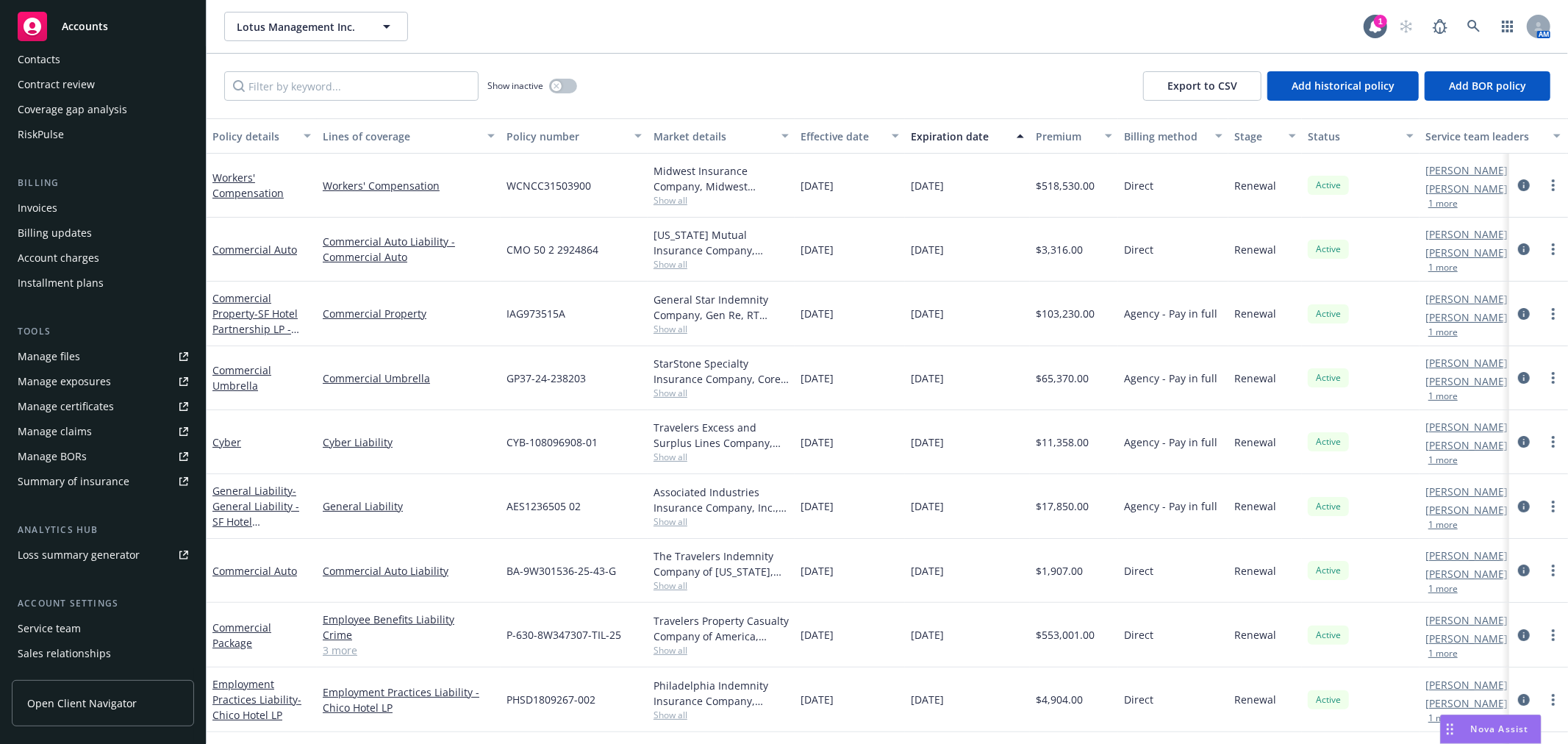
scroll to position [239, 0]
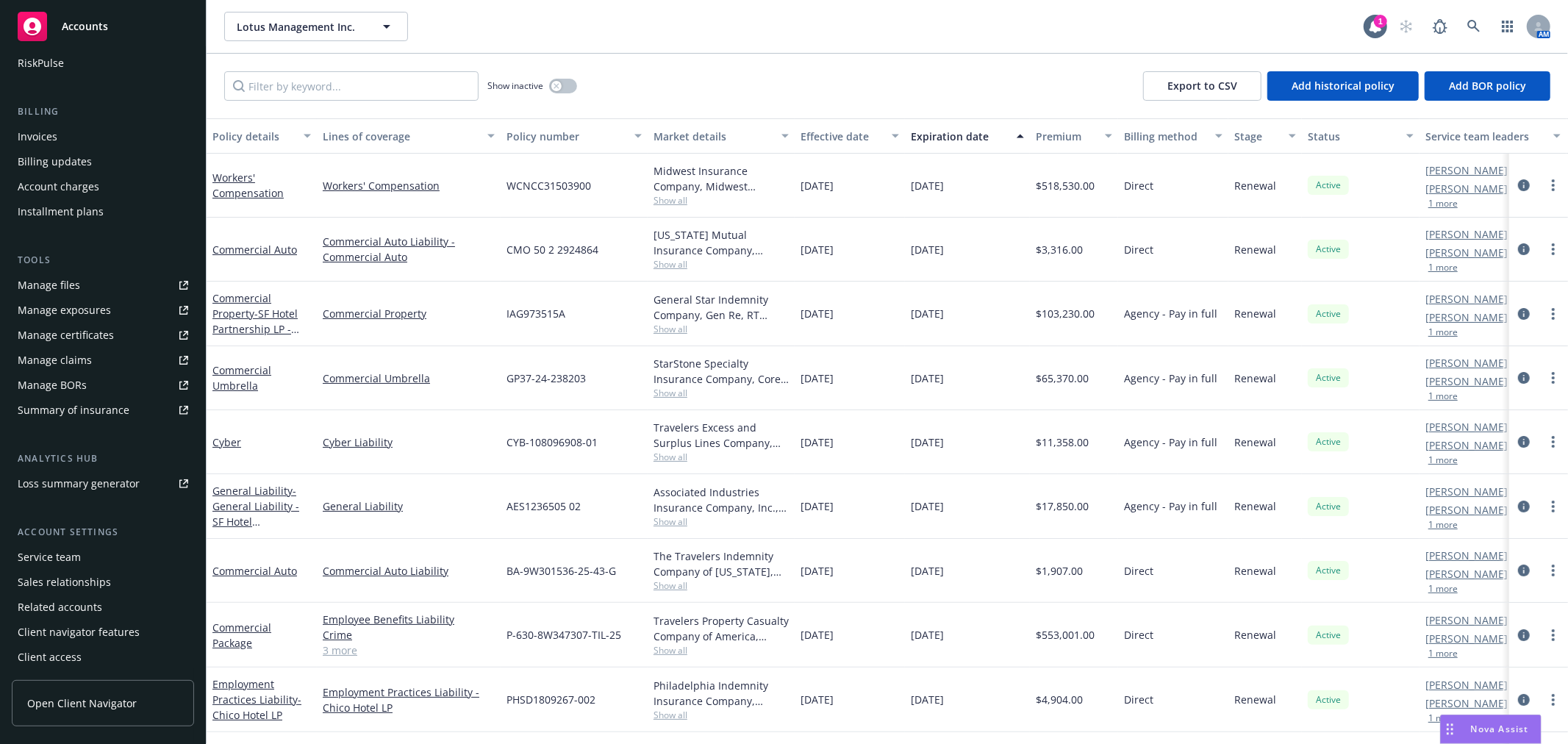
click at [75, 662] on div "Client access" at bounding box center [50, 657] width 64 height 24
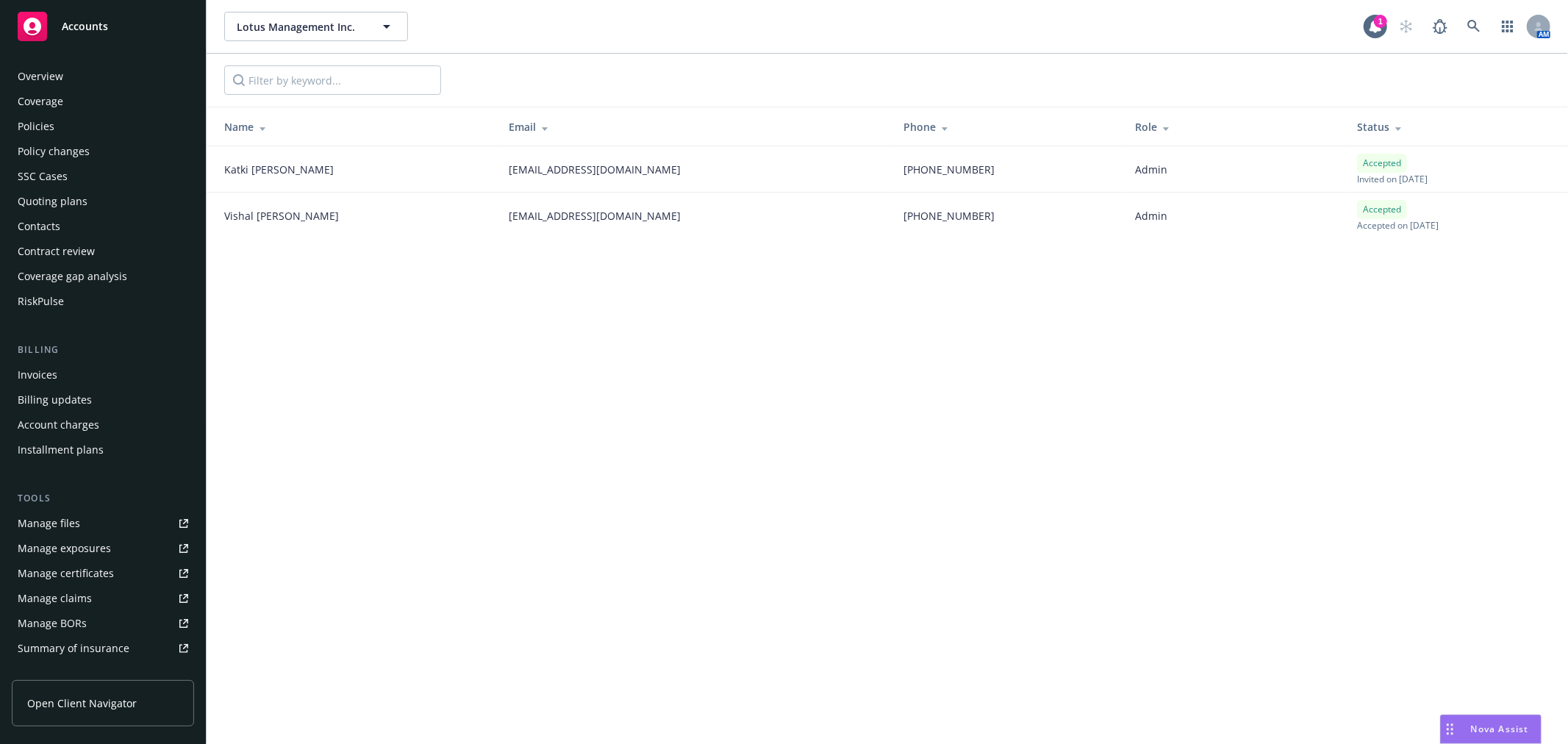
click at [78, 127] on div "Policies" at bounding box center [103, 127] width 171 height 24
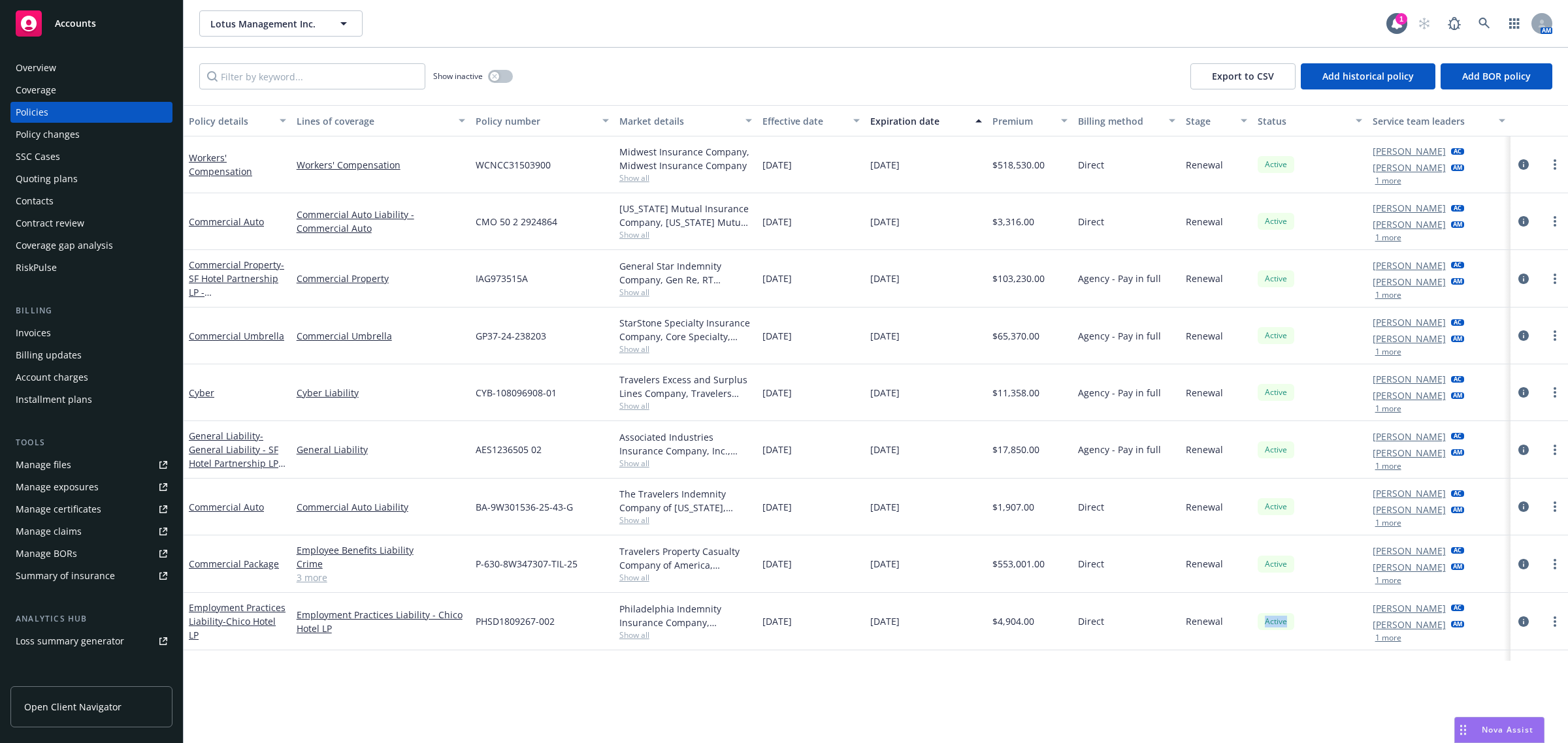
drag, startPoint x: 1307, startPoint y: 623, endPoint x: 1241, endPoint y: 629, distance: 66.3
click at [1241, 629] on div "Employment Practices Liability - Chico Hotel LP Employment Practices Liability …" at bounding box center [875, 621] width 1385 height 58
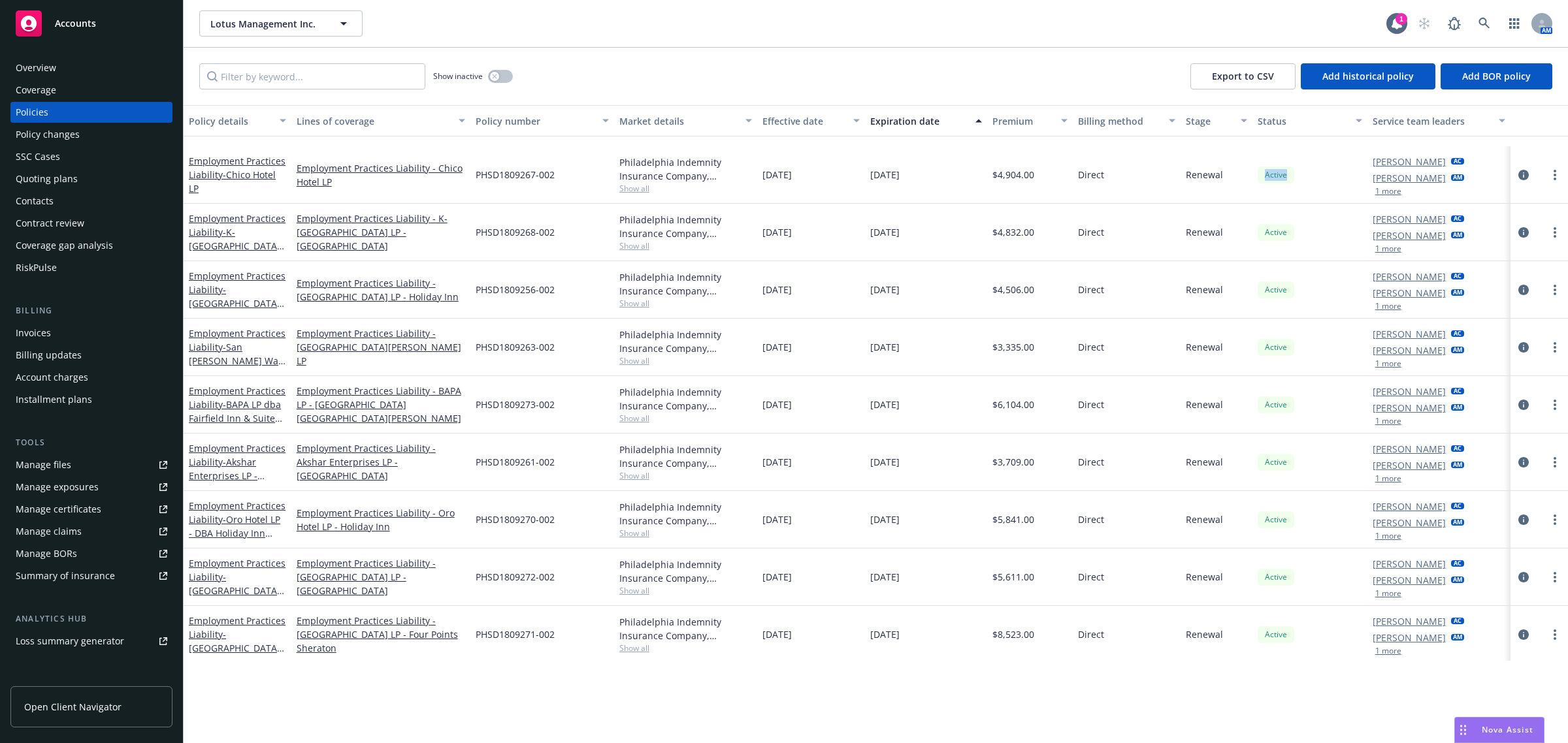
scroll to position [490, 0]
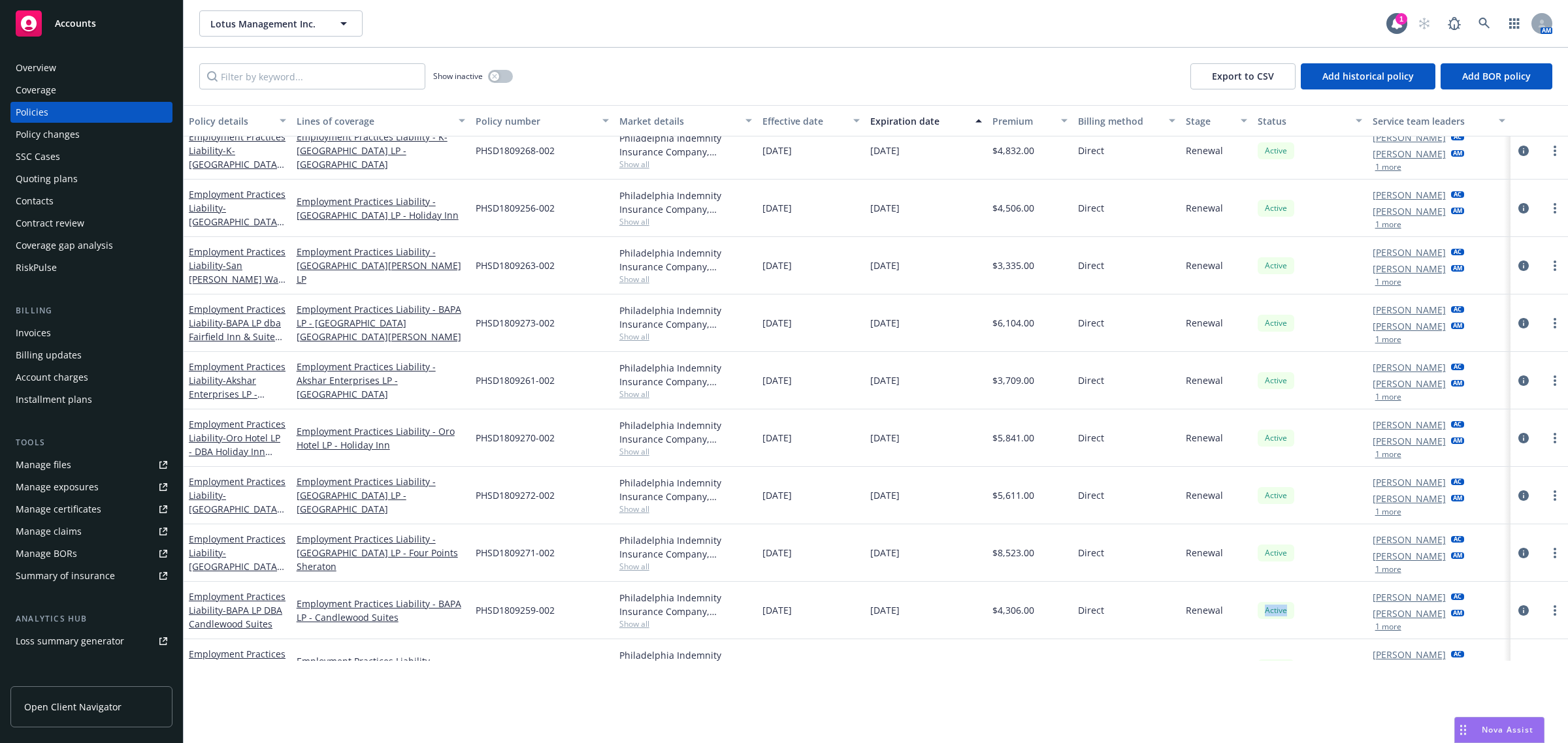
drag, startPoint x: 1253, startPoint y: 616, endPoint x: 1294, endPoint y: 616, distance: 41.0
click at [1294, 616] on div "Active" at bounding box center [1310, 610] width 115 height 58
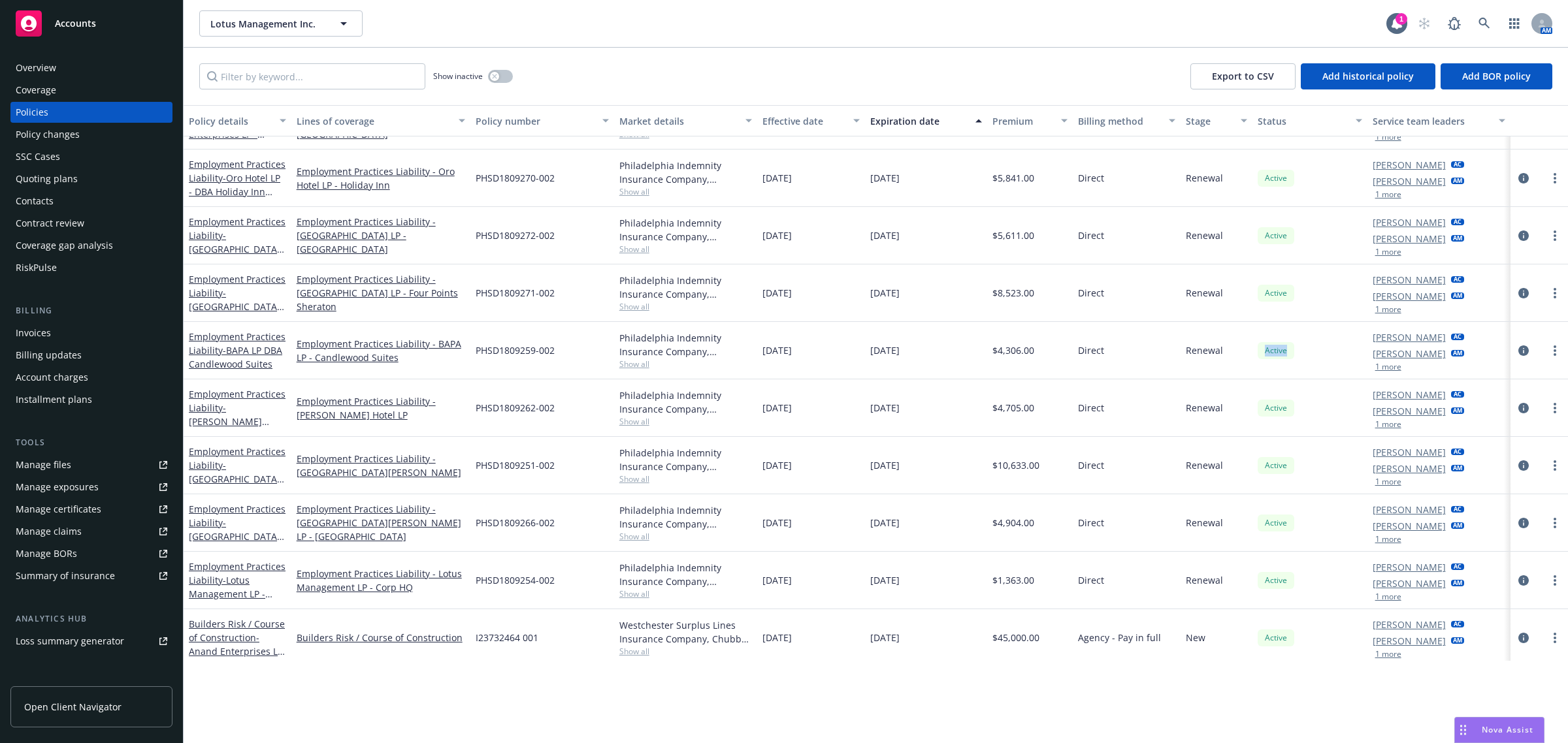
scroll to position [730, 0]
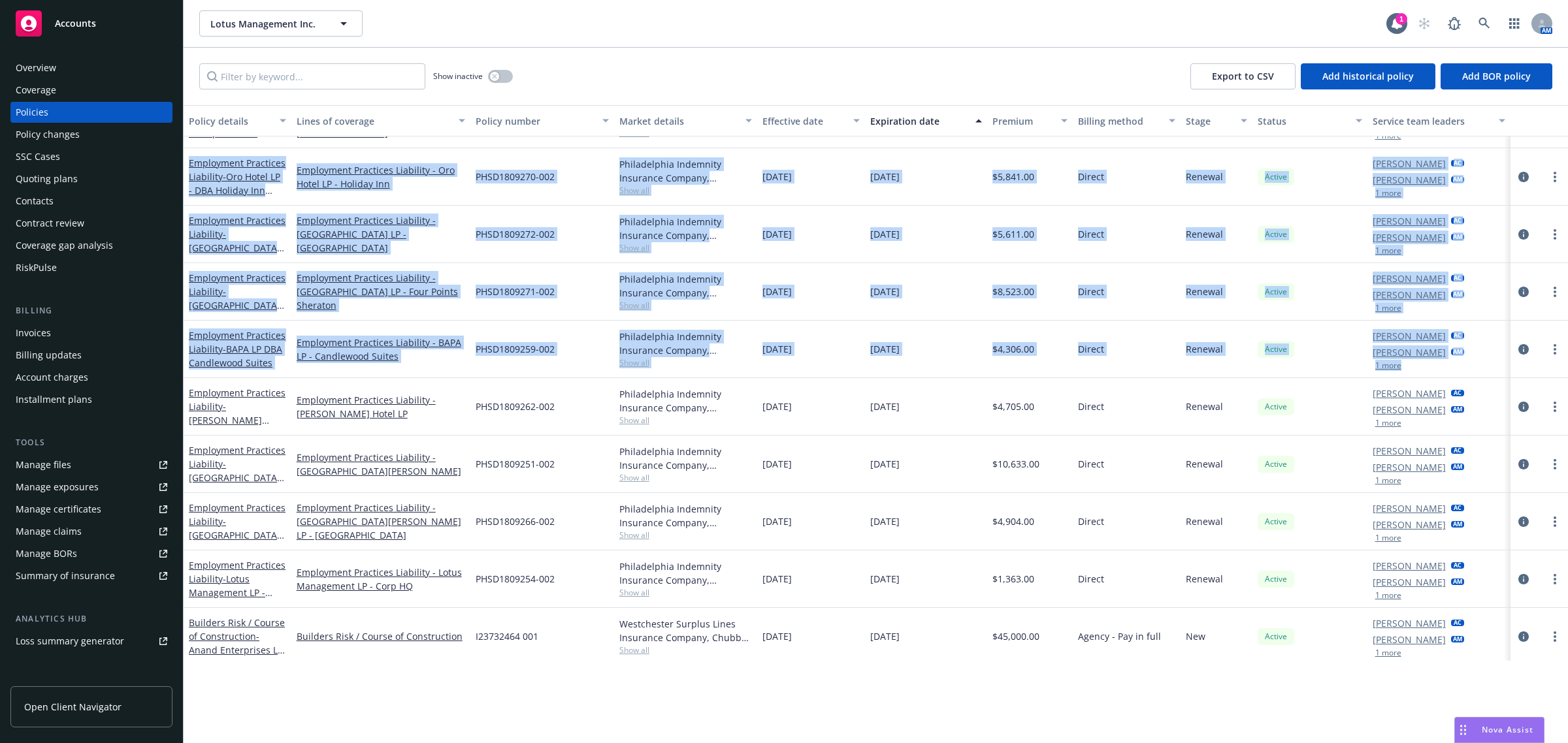
drag, startPoint x: 1458, startPoint y: 361, endPoint x: 187, endPoint y: 150, distance: 1288.4
click at [187, 150] on div "Employment Practices Liability - BAPA LP dba Fairfield Inn & Suites - Santa [PE…" at bounding box center [875, 320] width 1385 height 575
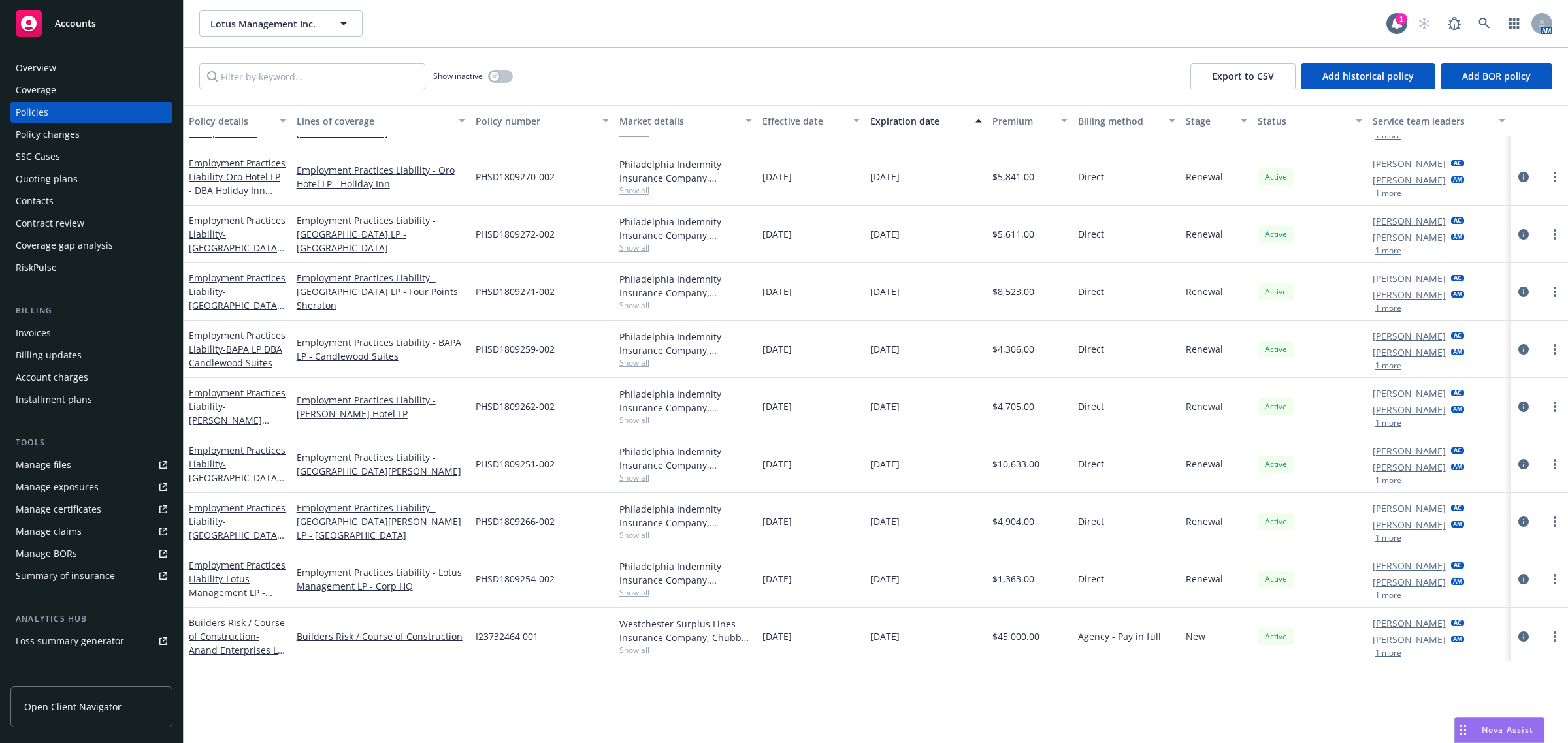
click at [655, 60] on div "Show inactive Export to CSV Add historical policy Add BOR policy" at bounding box center [875, 76] width 1385 height 58
click at [1393, 660] on span "Nova Assist" at bounding box center [1507, 729] width 51 height 11
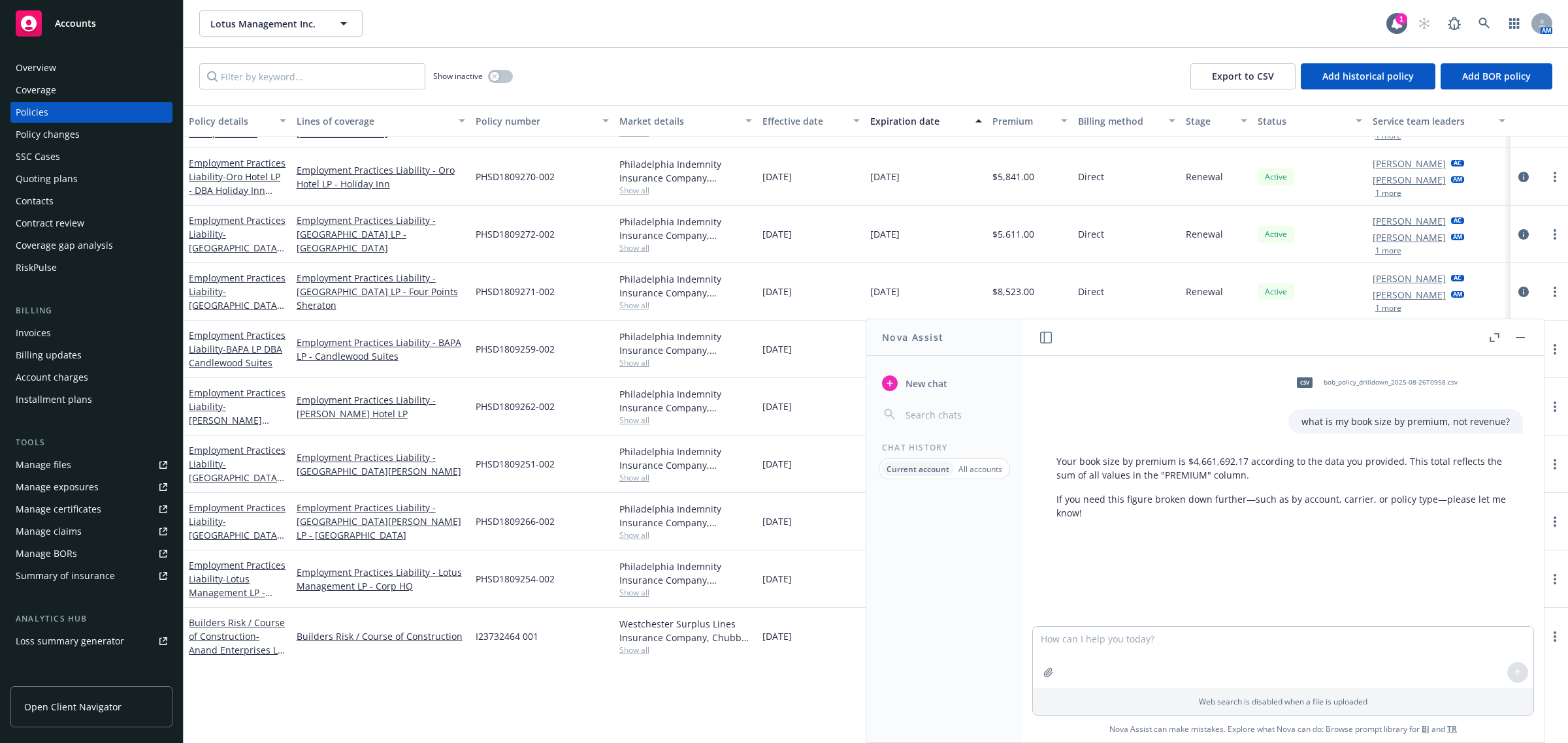
click at [1393, 340] on button "button" at bounding box center [1520, 337] width 16 height 16
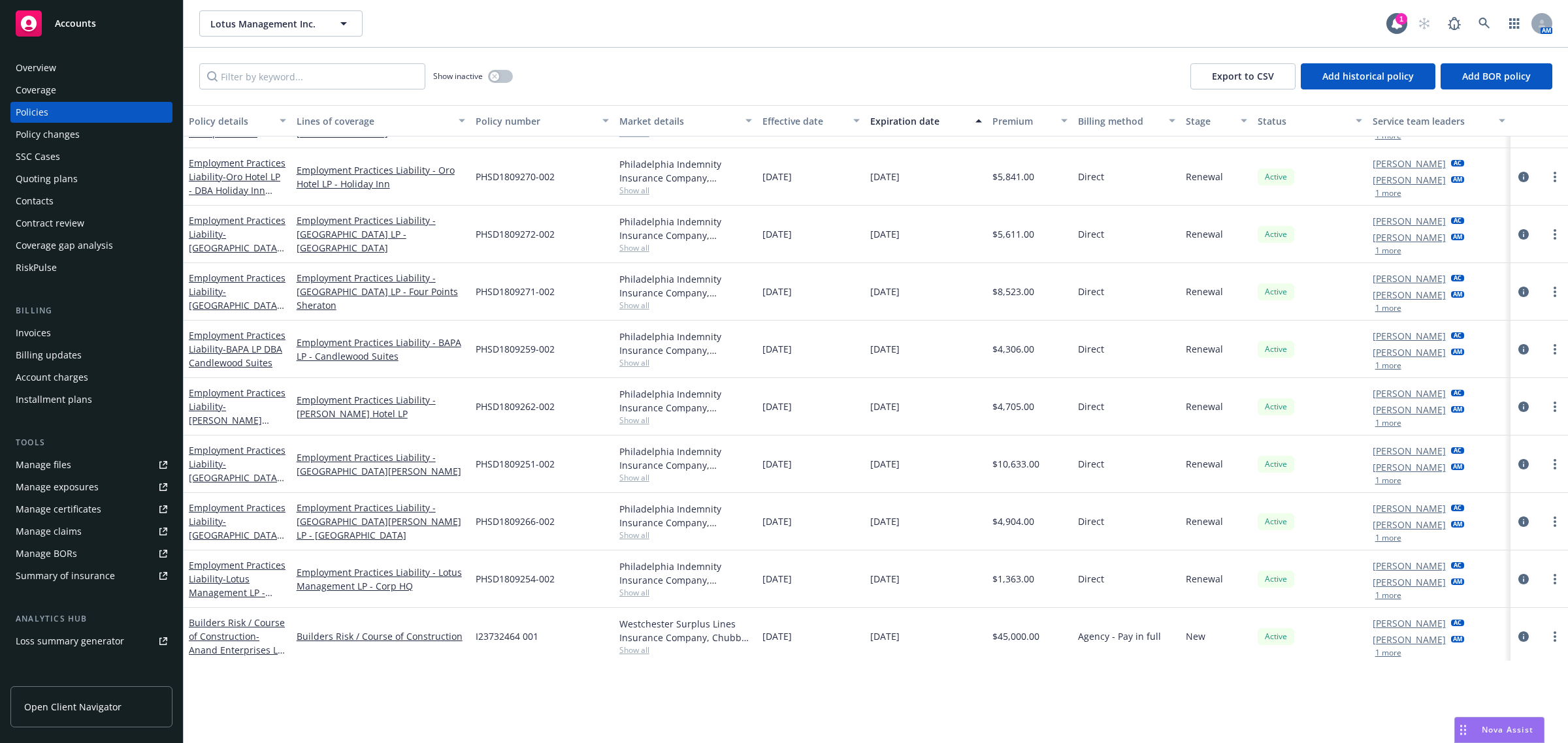
click at [102, 28] on div "Accounts" at bounding box center [91, 23] width 152 height 26
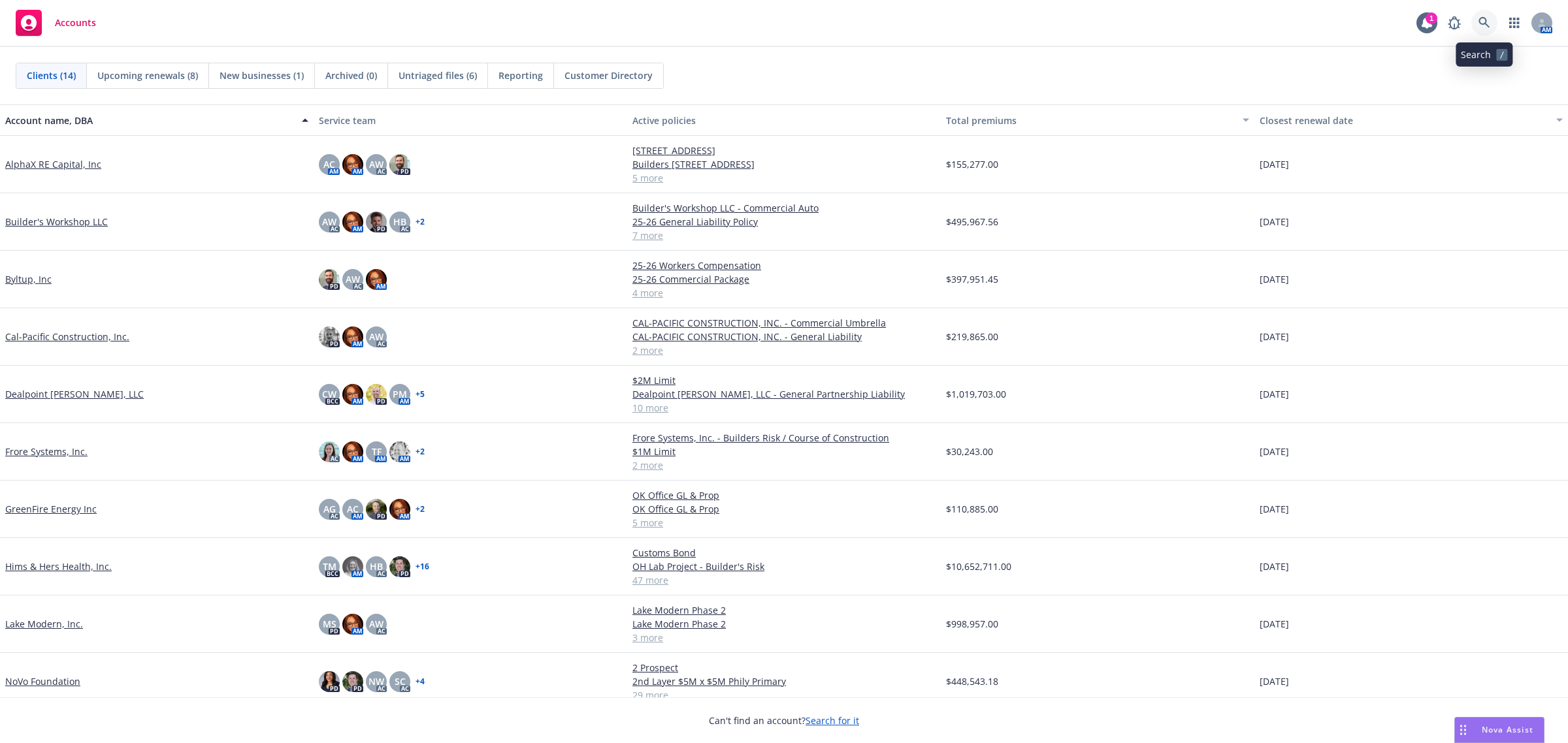
click at [1393, 20] on icon at bounding box center [1484, 22] width 12 height 12
click at [167, 73] on span "Upcoming renewals (8)" at bounding box center [148, 75] width 101 height 14
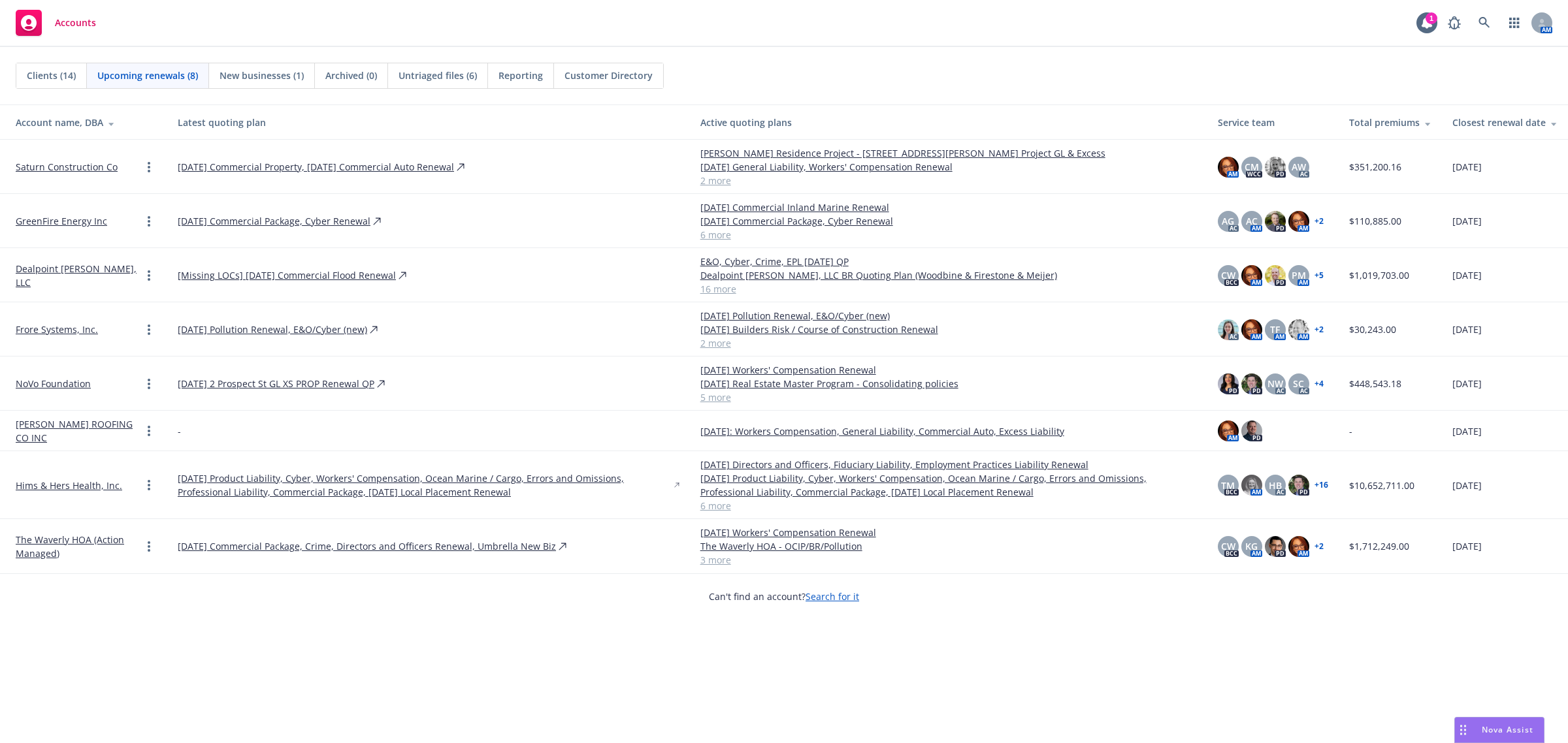
click at [58, 74] on span "Clients (14)" at bounding box center [51, 75] width 49 height 14
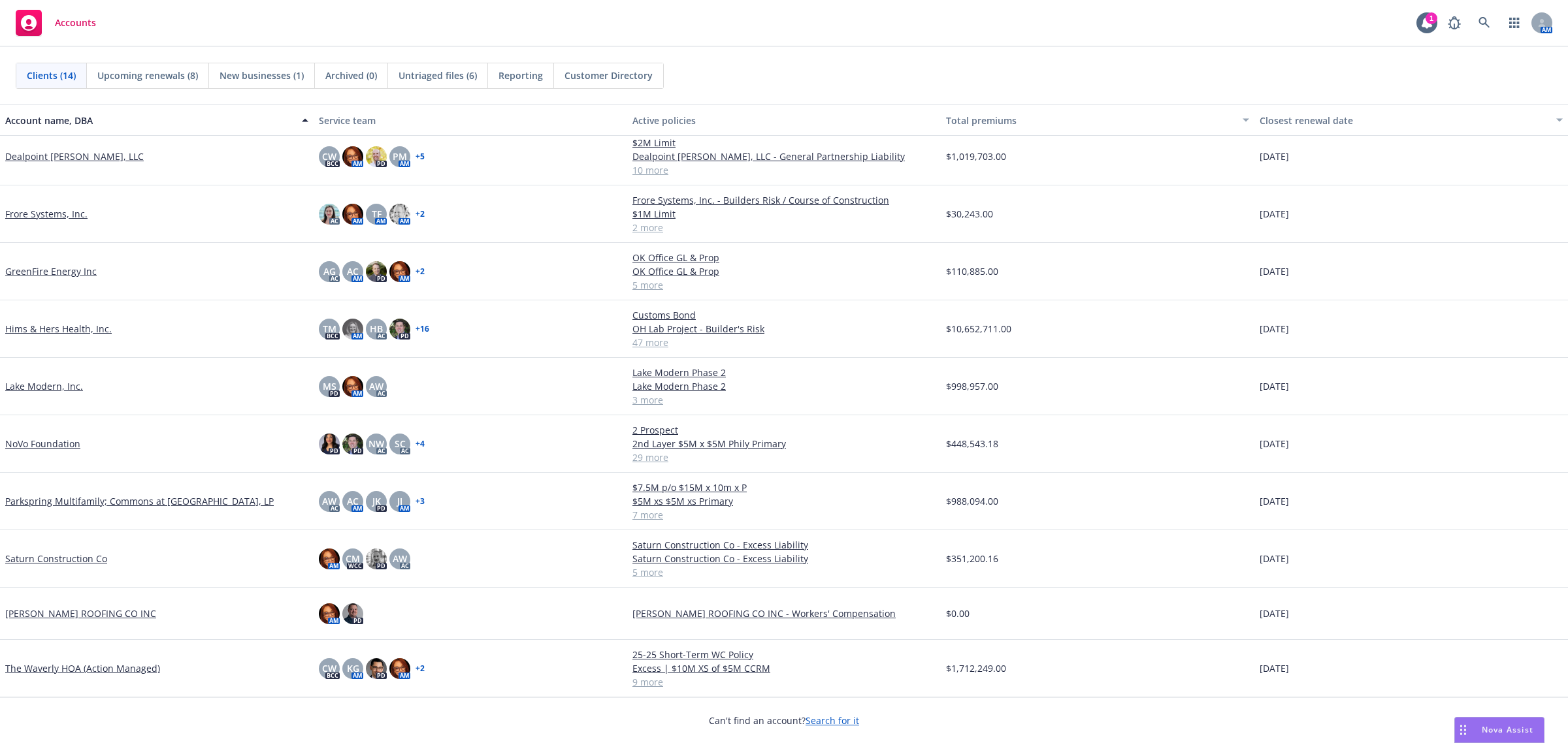
scroll to position [223, 0]
